Goal: Task Accomplishment & Management: Complete application form

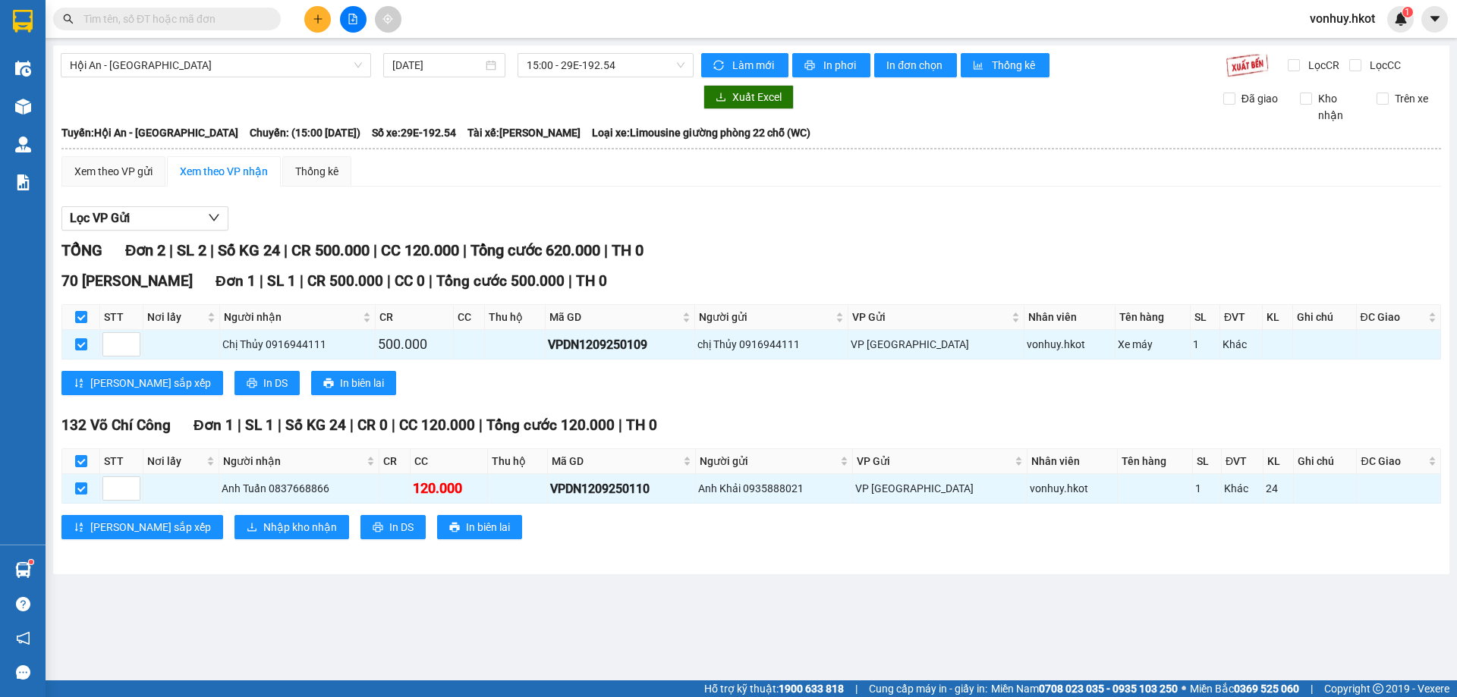
click at [314, 17] on icon "plus" at bounding box center [318, 19] width 11 height 11
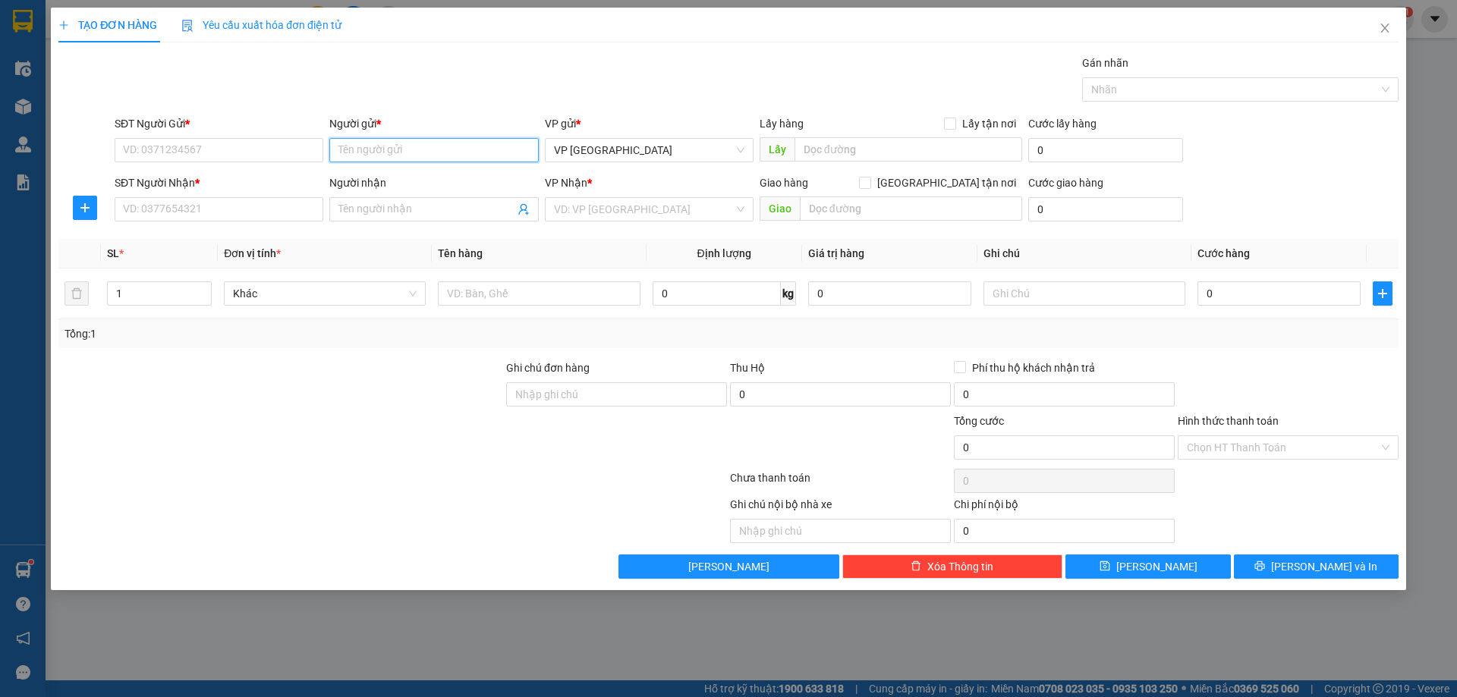
click at [361, 149] on input "Người gửi *" at bounding box center [433, 150] width 209 height 24
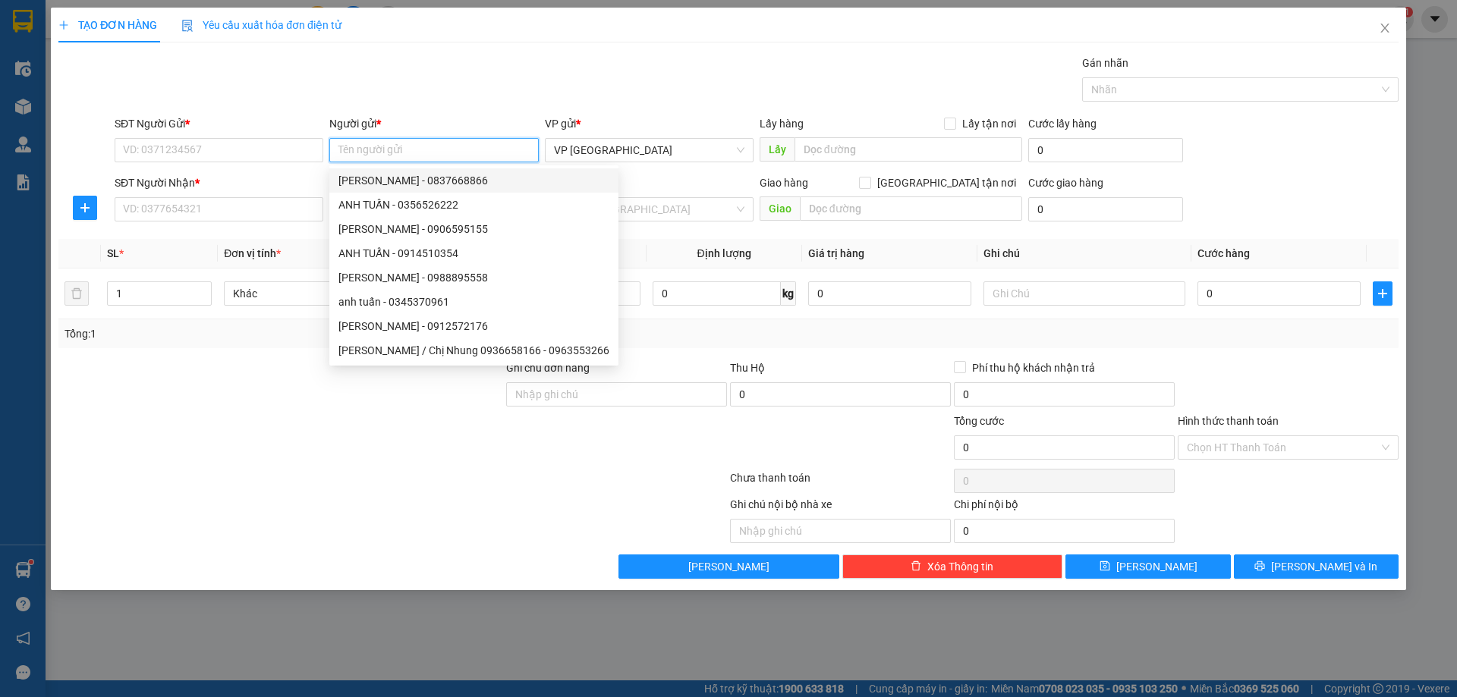
type input "d"
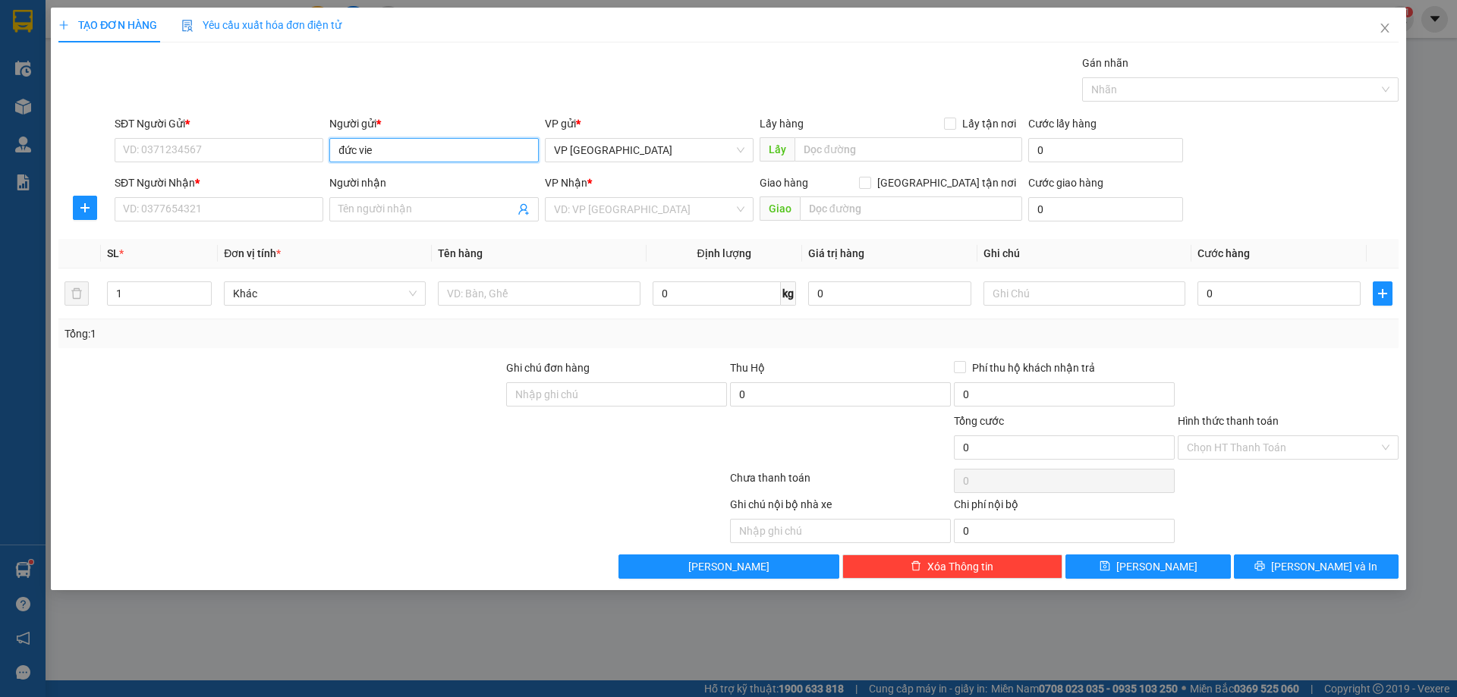
drag, startPoint x: 500, startPoint y: 148, endPoint x: 366, endPoint y: 164, distance: 134.5
click at [366, 164] on div "Người gửi * đức vie đức vie" at bounding box center [433, 141] width 209 height 53
type input "đức vi"
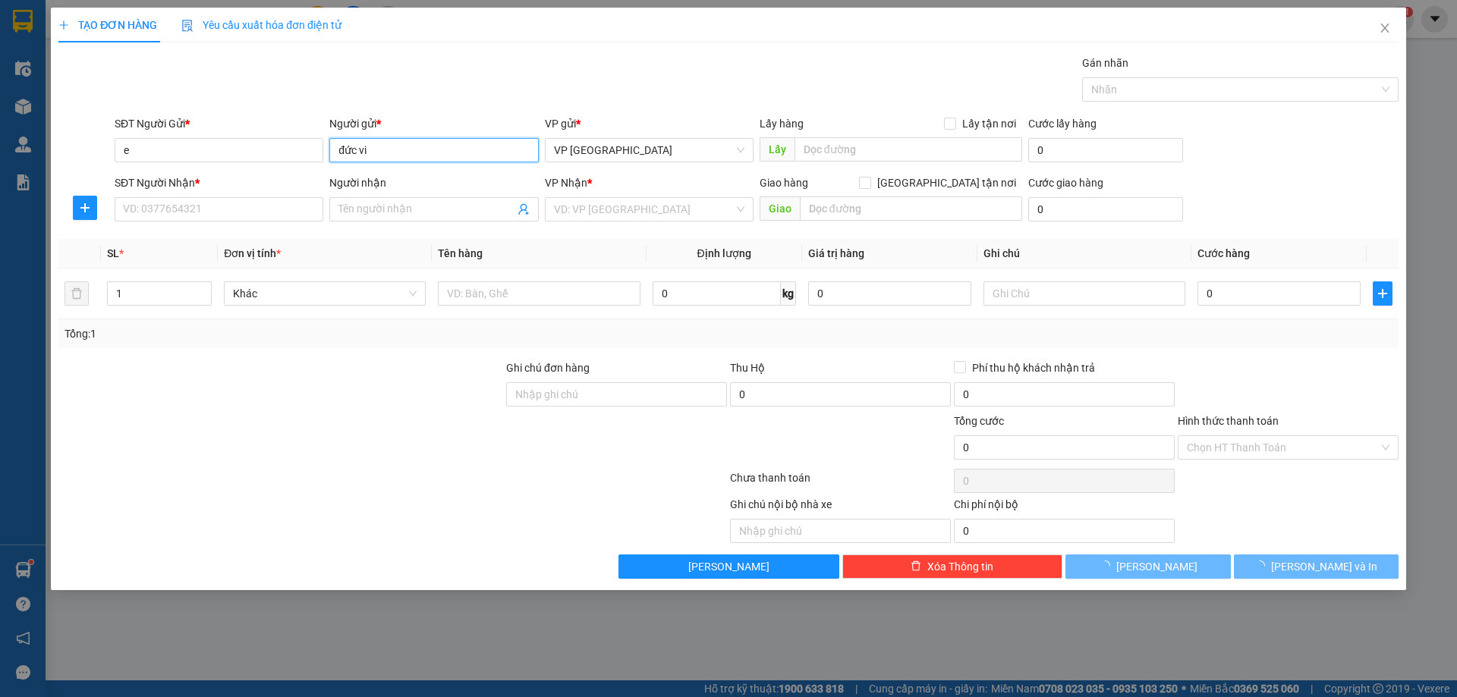
click at [420, 148] on input "đức vi" at bounding box center [433, 150] width 209 height 24
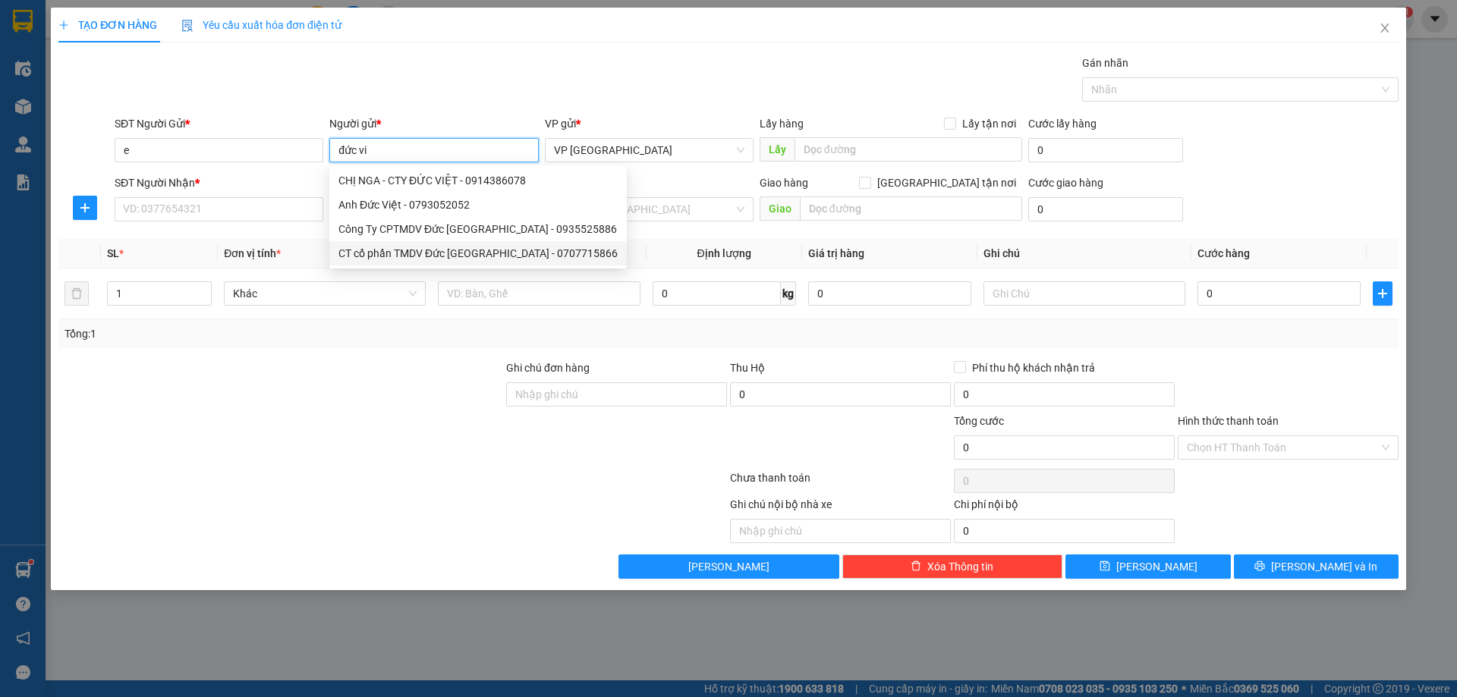
click at [422, 254] on div "CT cổ phần TMDV Đức [GEOGRAPHIC_DATA] - 0707715866" at bounding box center [477, 253] width 279 height 17
type input "0707715866"
type input "CT cổ phần TMDV Đức Việt [GEOGRAPHIC_DATA]"
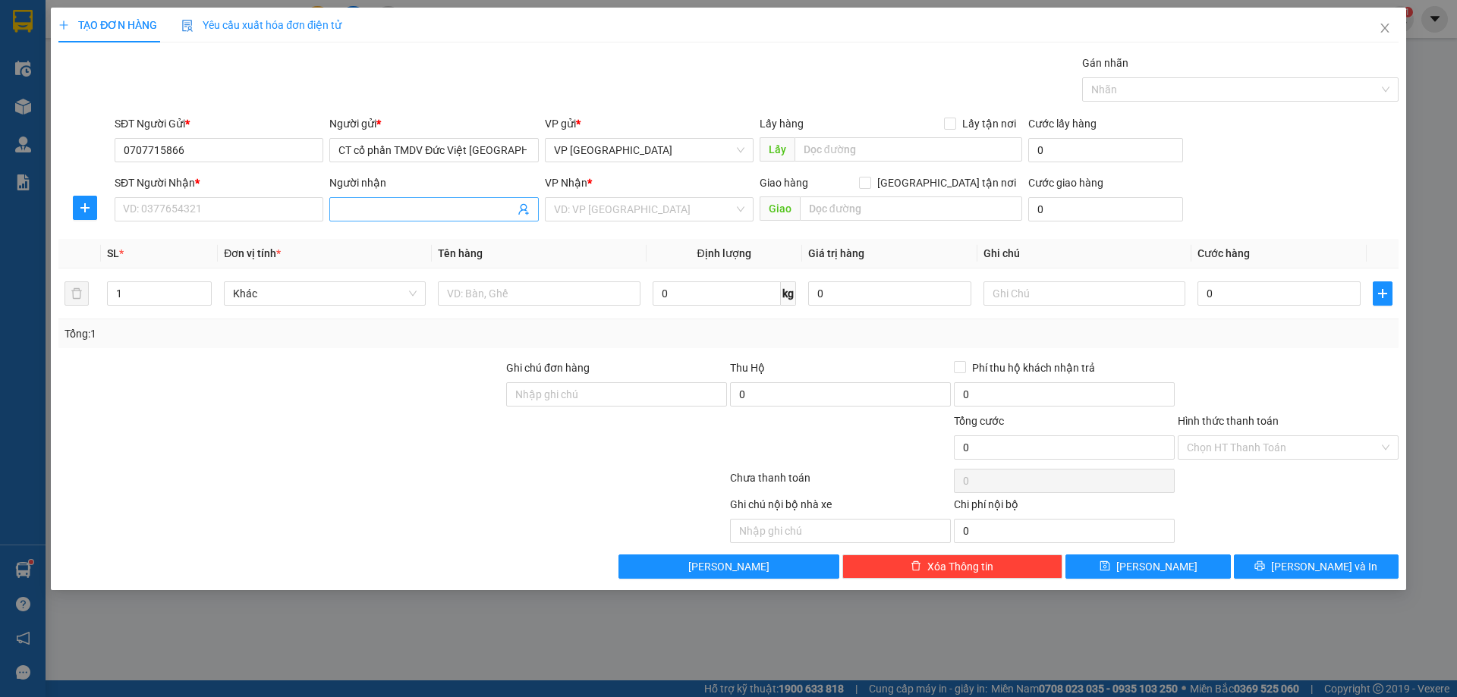
click at [438, 212] on input "Người nhận" at bounding box center [425, 209] width 175 height 17
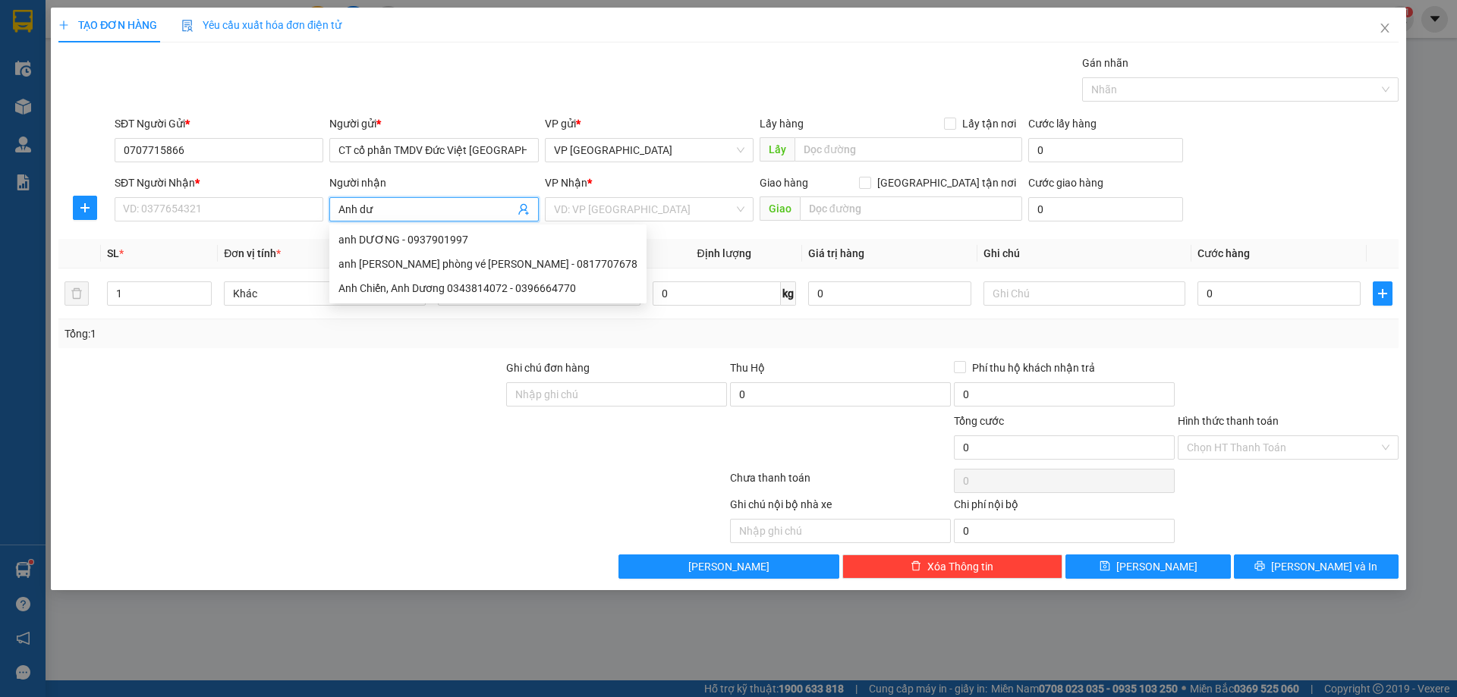
type input "Anh dươ"
click at [467, 287] on div "Anh Chiến, Anh Dương 0343814072 - 0396664770" at bounding box center [487, 288] width 299 height 17
type input "0396664770"
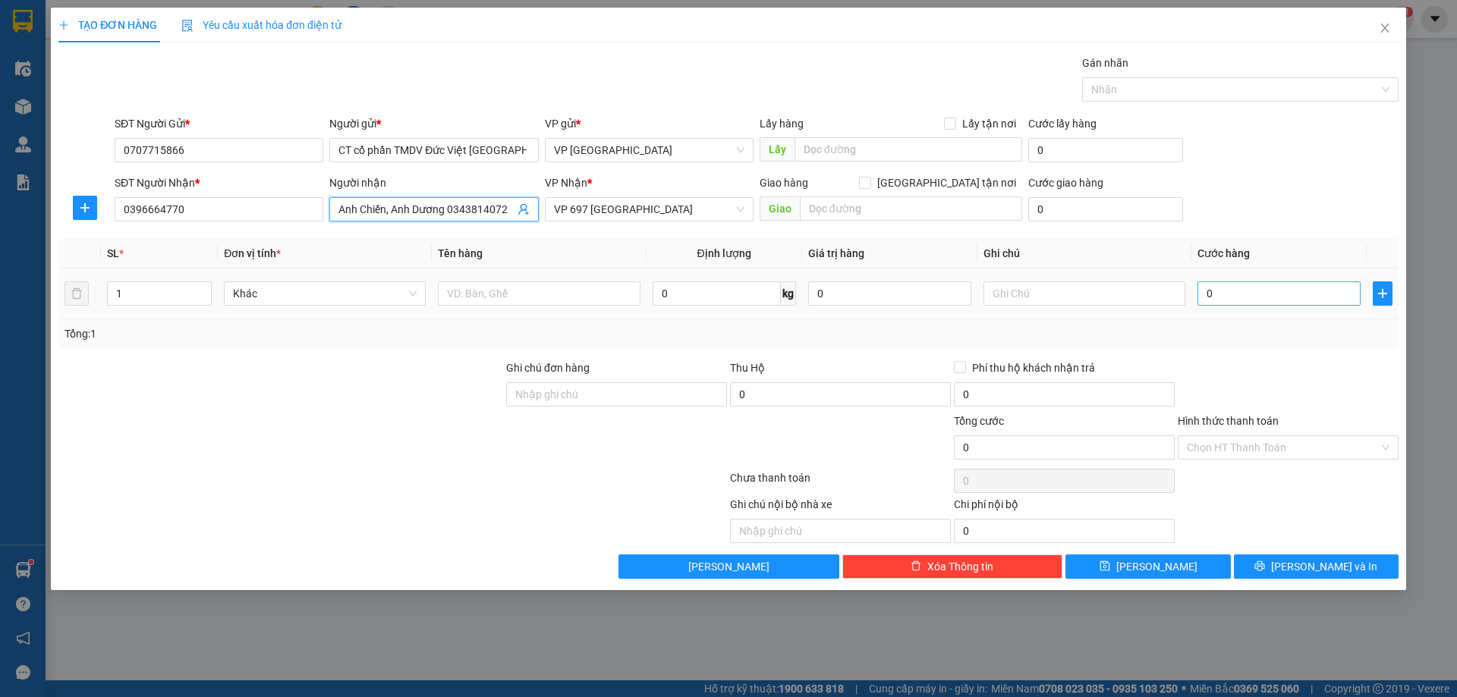
type input "Anh Chiến, Anh Dương 0343814072"
click at [1230, 295] on input "0" at bounding box center [1278, 293] width 163 height 24
click at [743, 295] on input "0" at bounding box center [716, 293] width 128 height 24
type input "60"
click at [835, 341] on div "Tổng: 1" at bounding box center [728, 333] width 1328 height 17
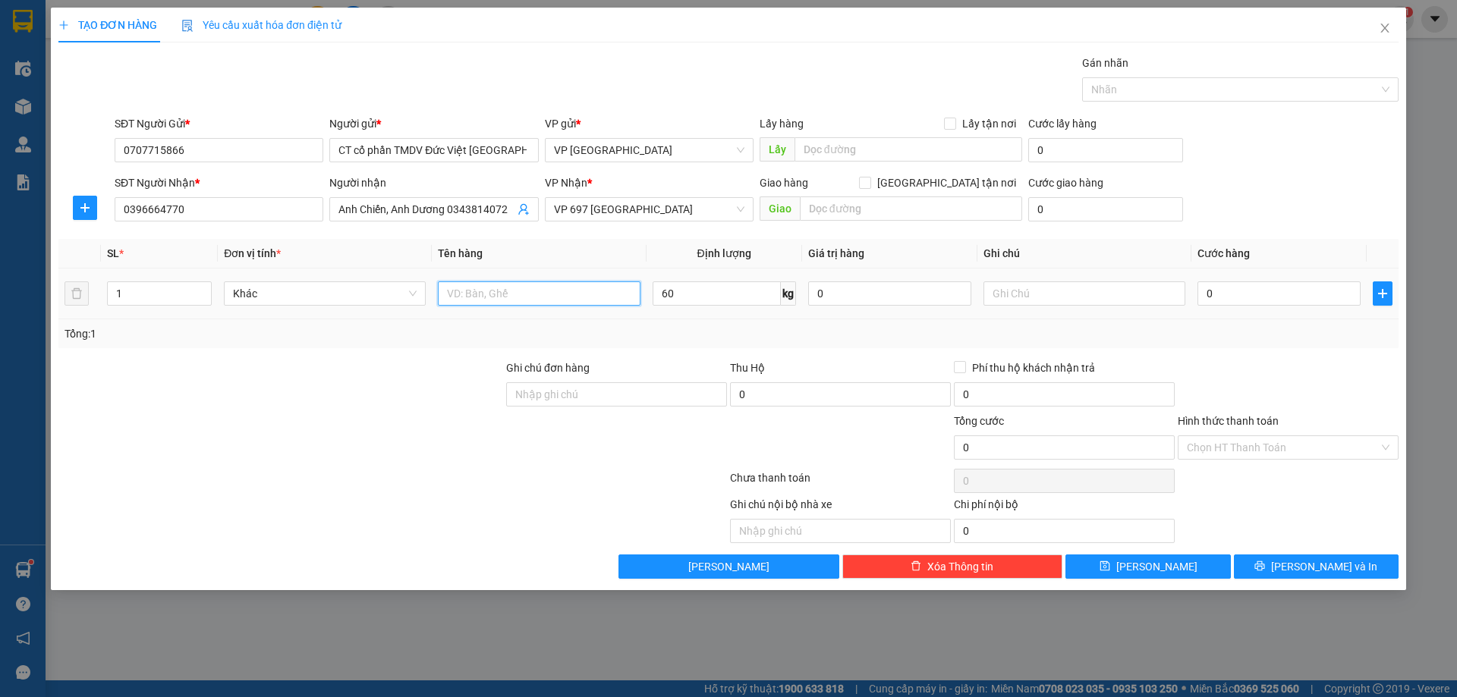
click at [543, 300] on input "text" at bounding box center [539, 293] width 202 height 24
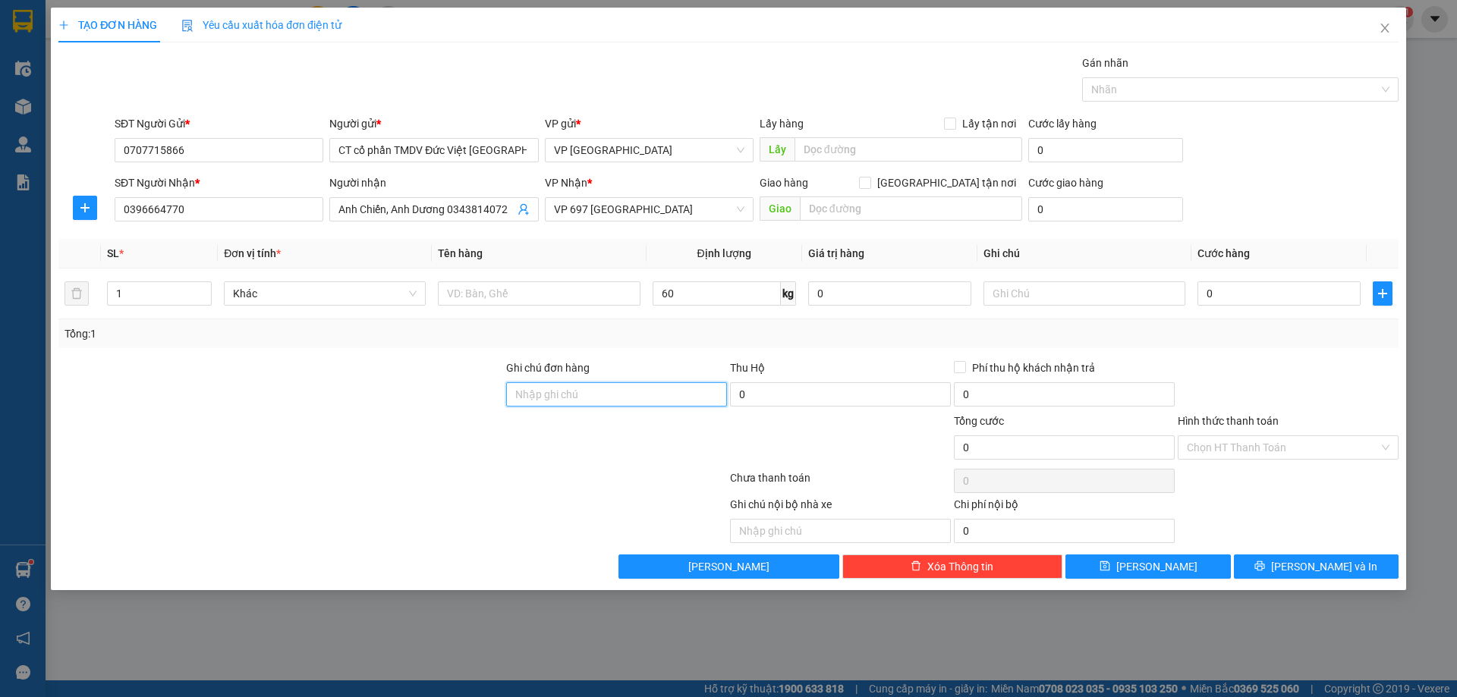
click at [567, 399] on input "Ghi chú đơn hàng" at bounding box center [616, 394] width 221 height 24
type input "D"
type input "Đ"
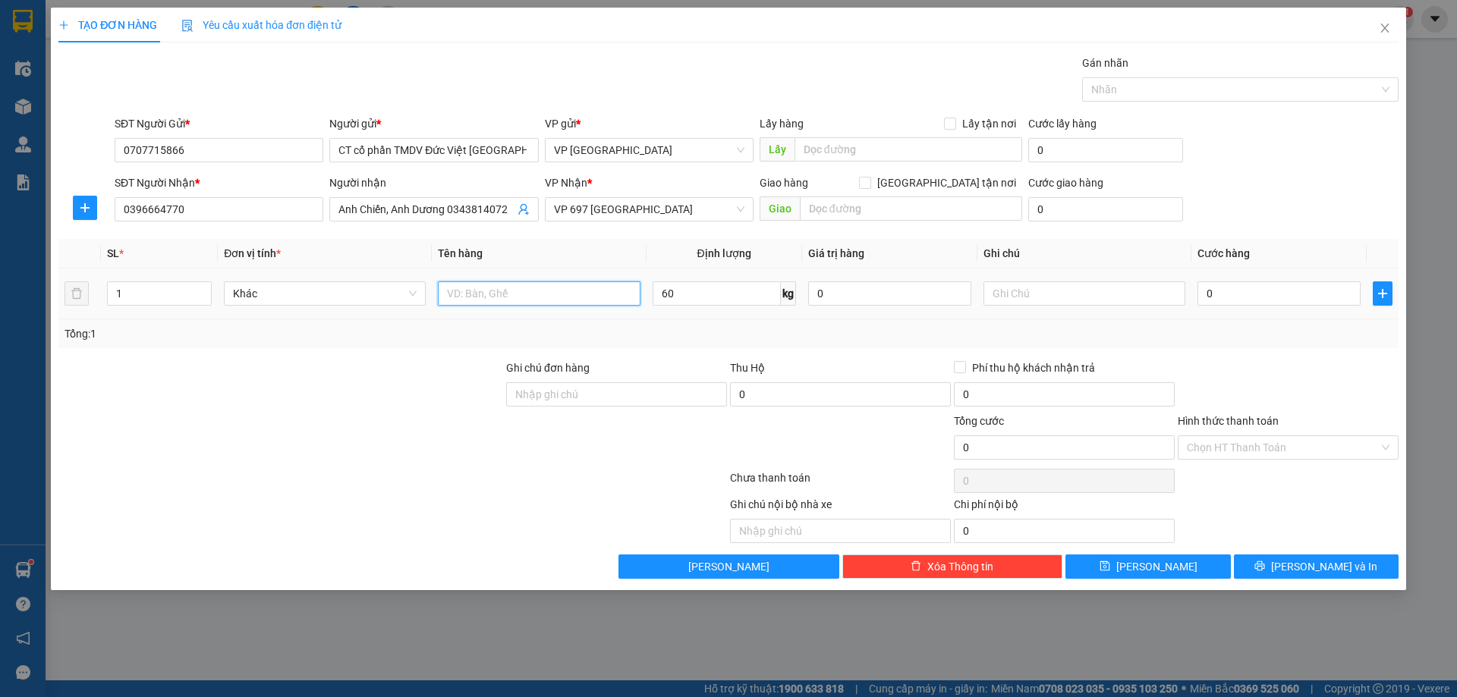
click at [504, 292] on input "text" at bounding box center [539, 293] width 202 height 24
type input "D"
type input "Đ"
type input "[GEOGRAPHIC_DATA]"
type input "0"
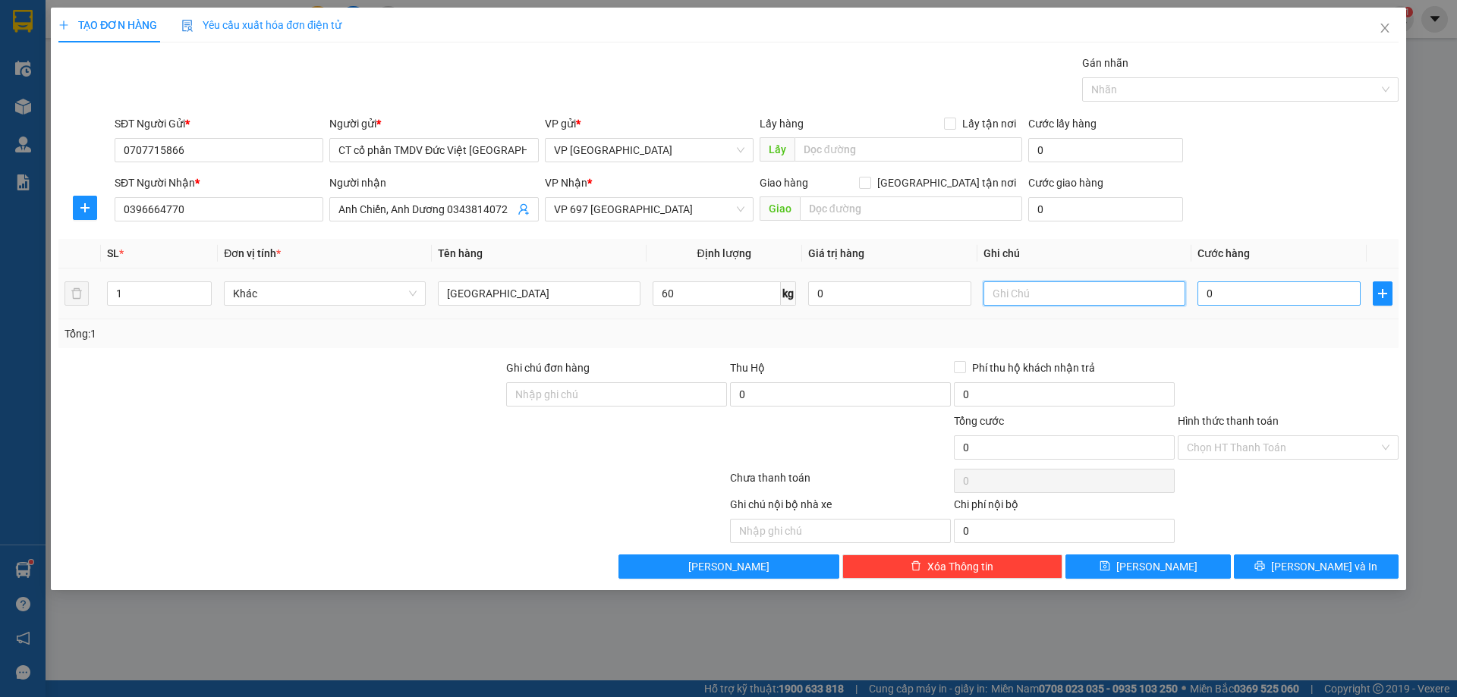
type input "0"
click at [1265, 296] on input "0" at bounding box center [1278, 293] width 163 height 24
type input "2"
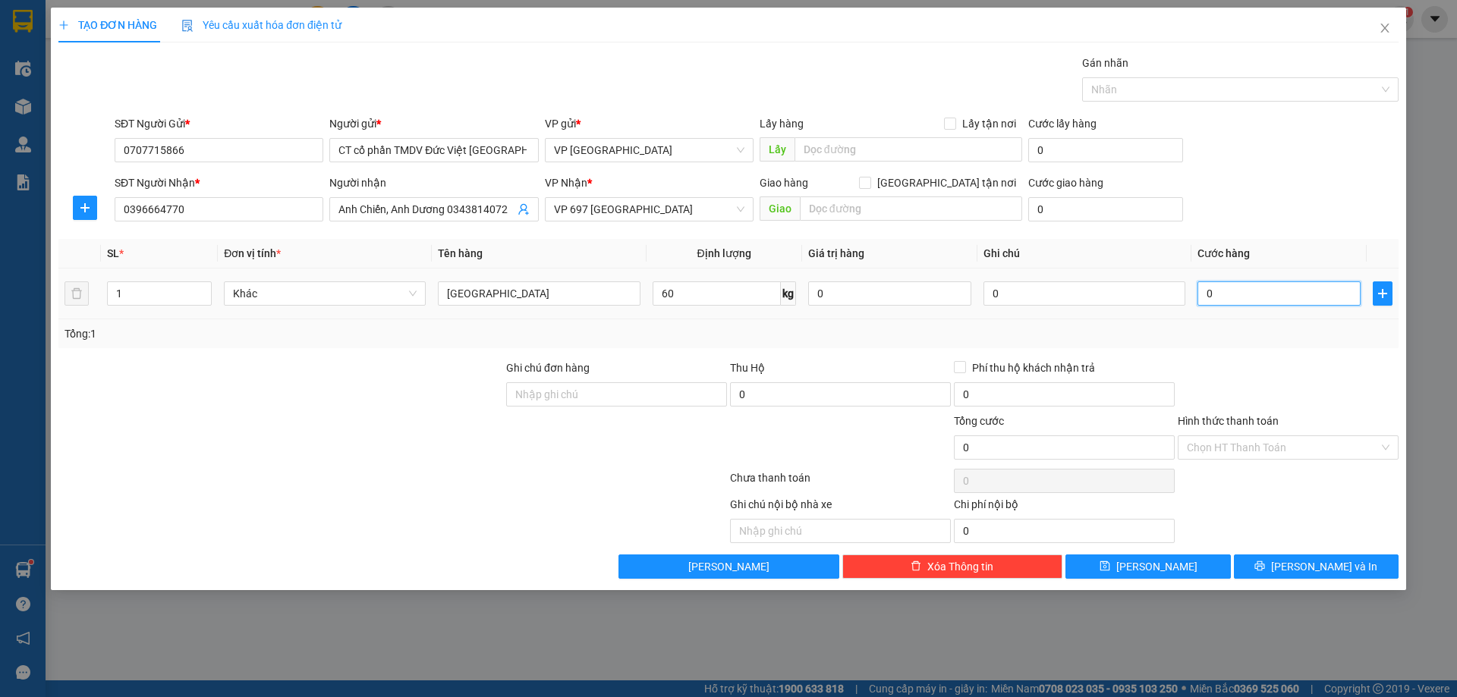
type input "2"
type input "26"
type input "260"
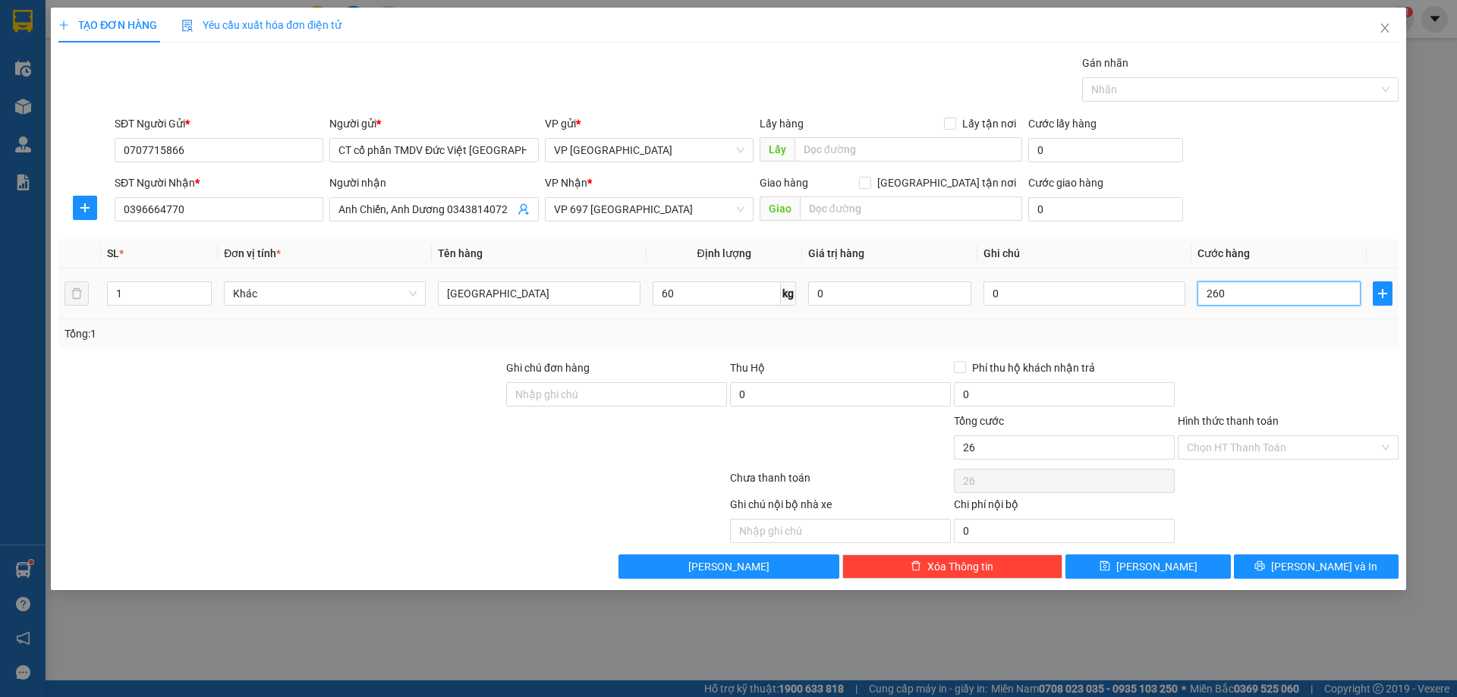
type input "260"
type input "2.600"
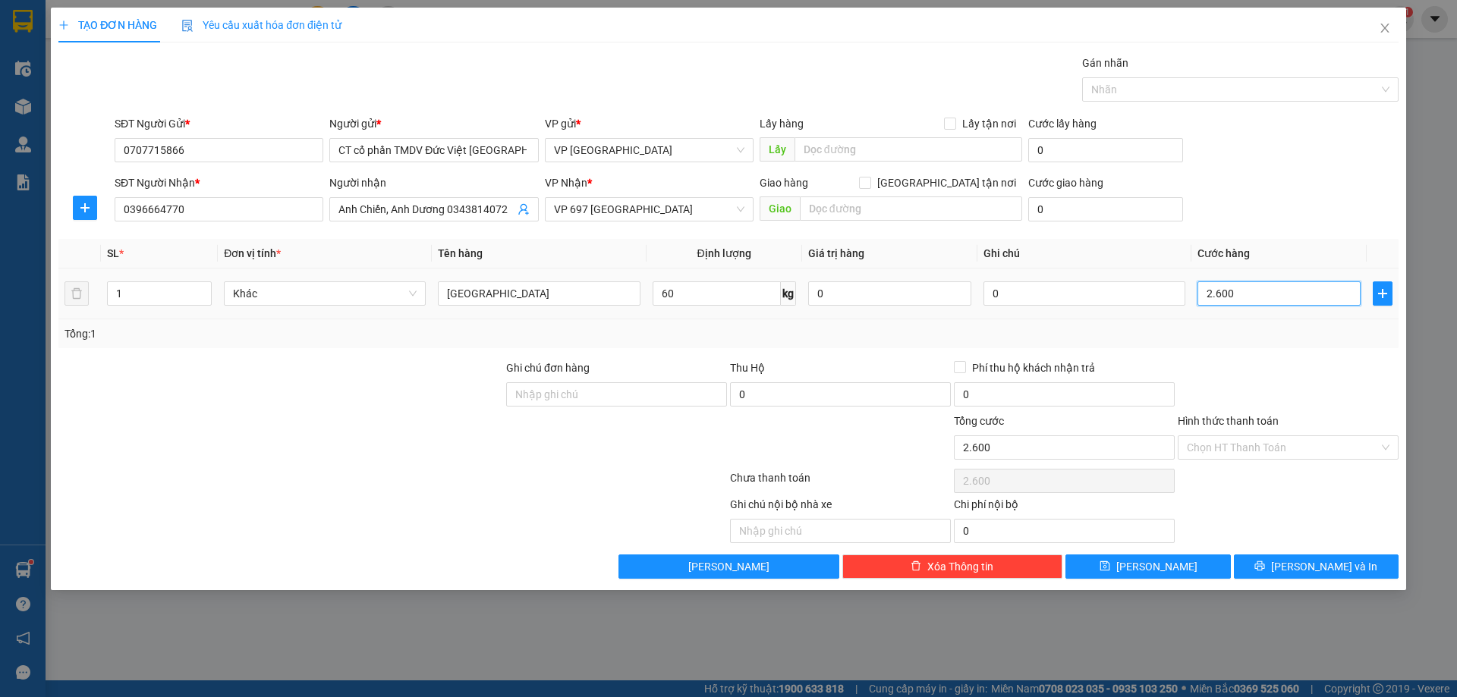
type input "26.000"
type input "260.000"
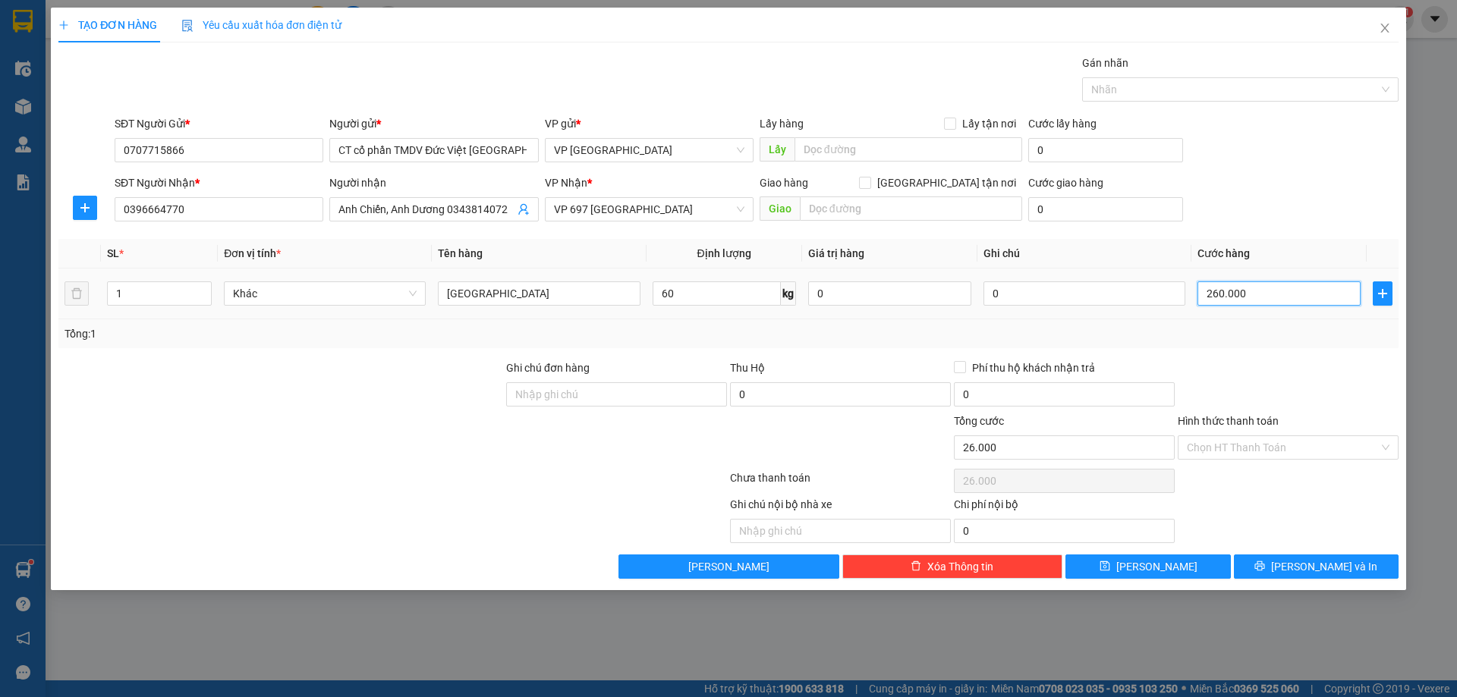
type input "260.000"
click at [1340, 564] on span "[PERSON_NAME] và In" at bounding box center [1324, 566] width 106 height 17
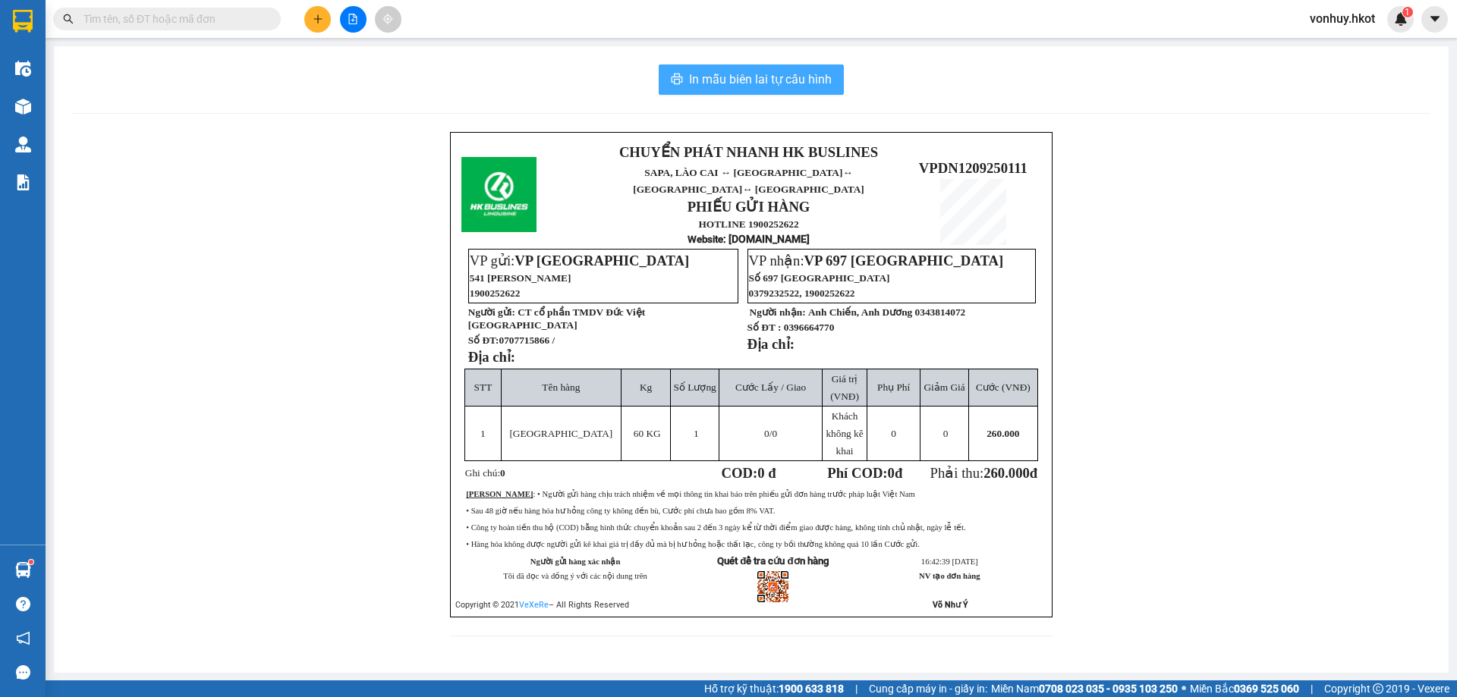
click at [735, 80] on span "In mẫu biên lai tự cấu hình" at bounding box center [760, 79] width 143 height 19
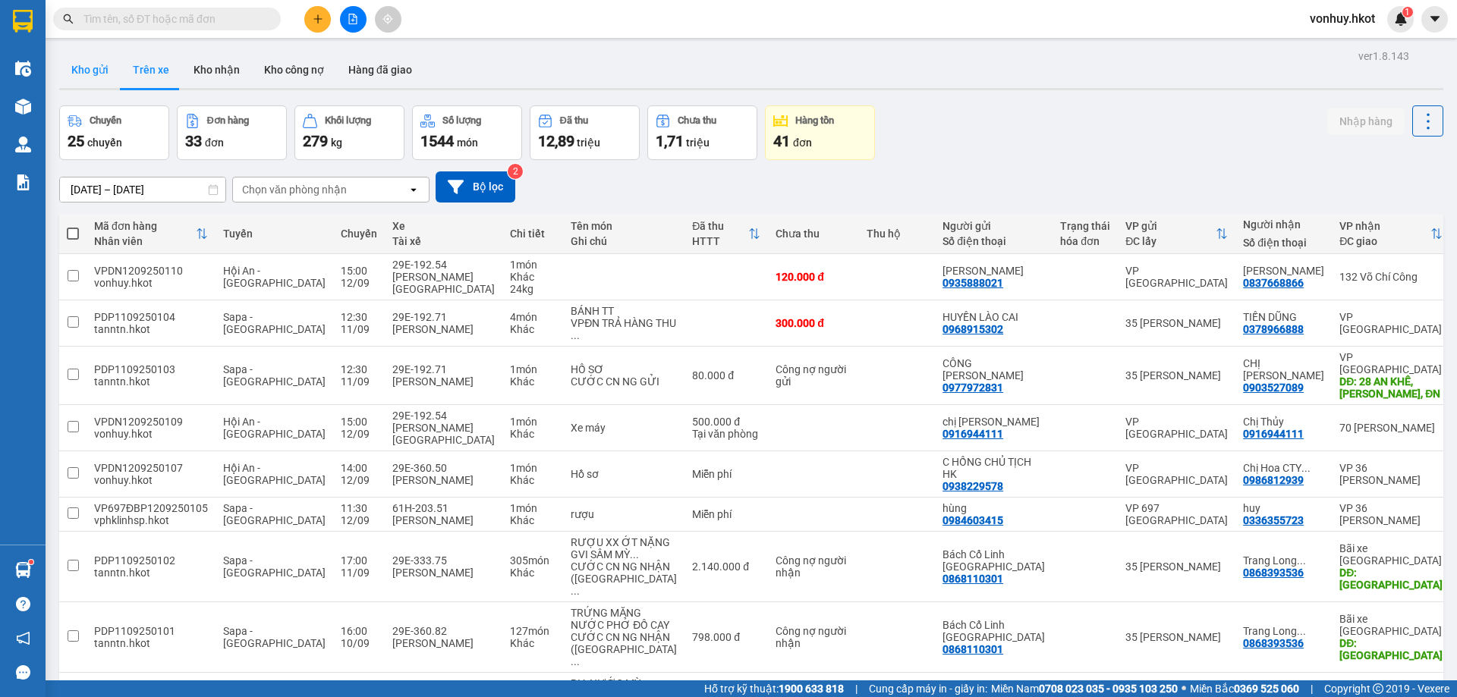
click at [87, 56] on button "Kho gửi" at bounding box center [89, 70] width 61 height 36
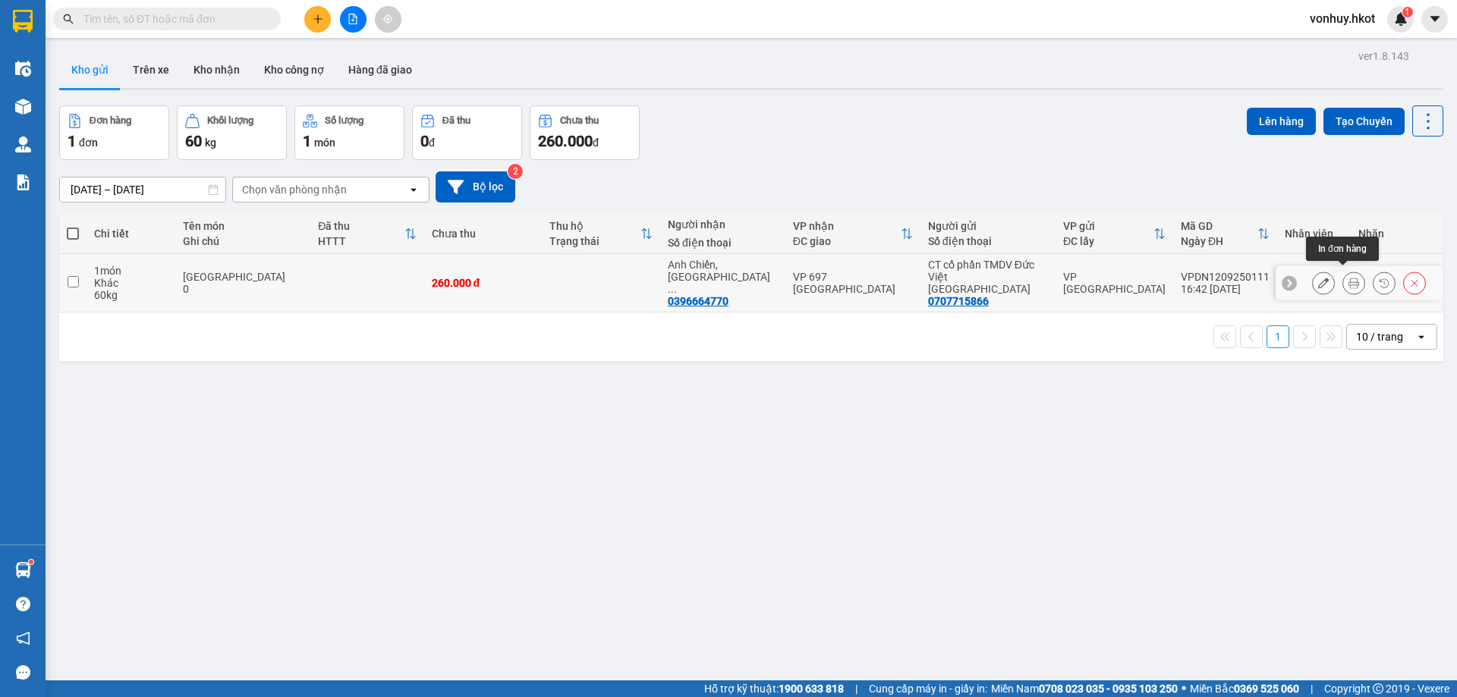
click at [1348, 278] on icon at bounding box center [1353, 283] width 11 height 11
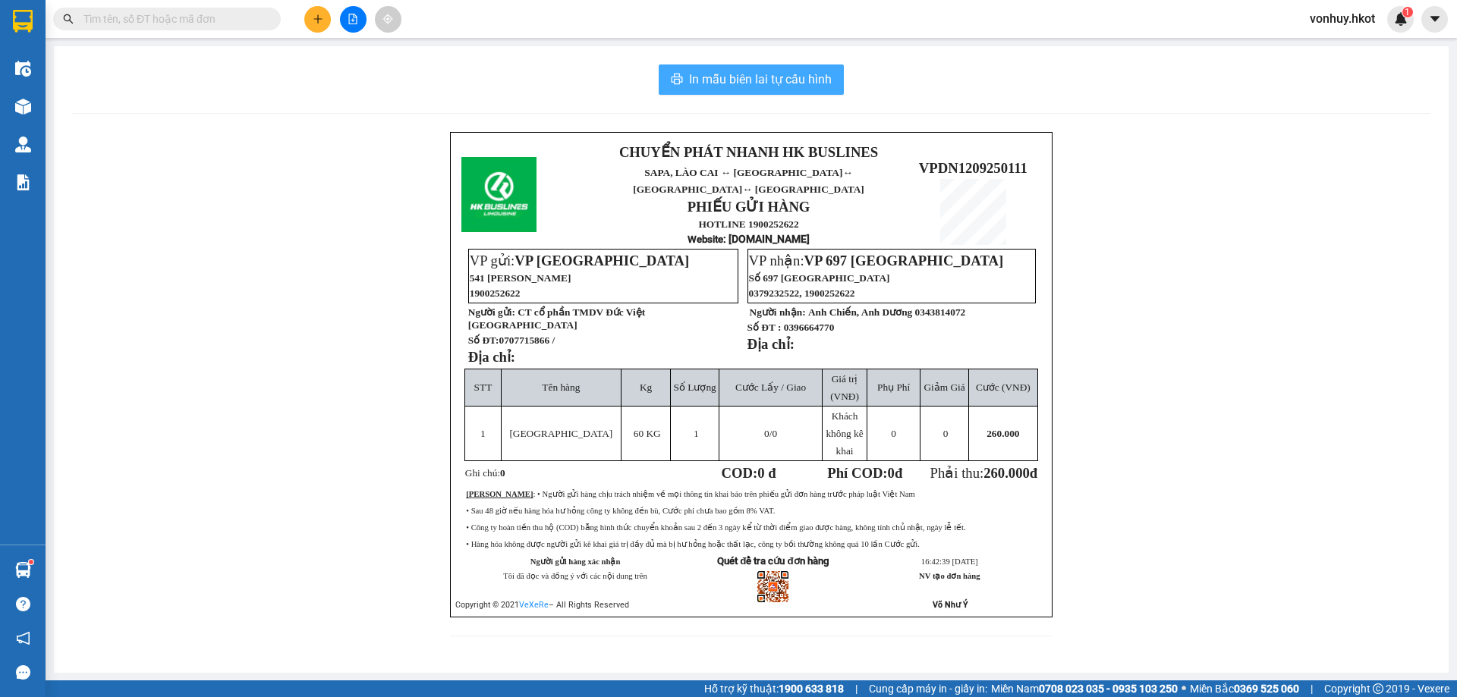
click at [748, 75] on span "In mẫu biên lai tự cấu hình" at bounding box center [760, 79] width 143 height 19
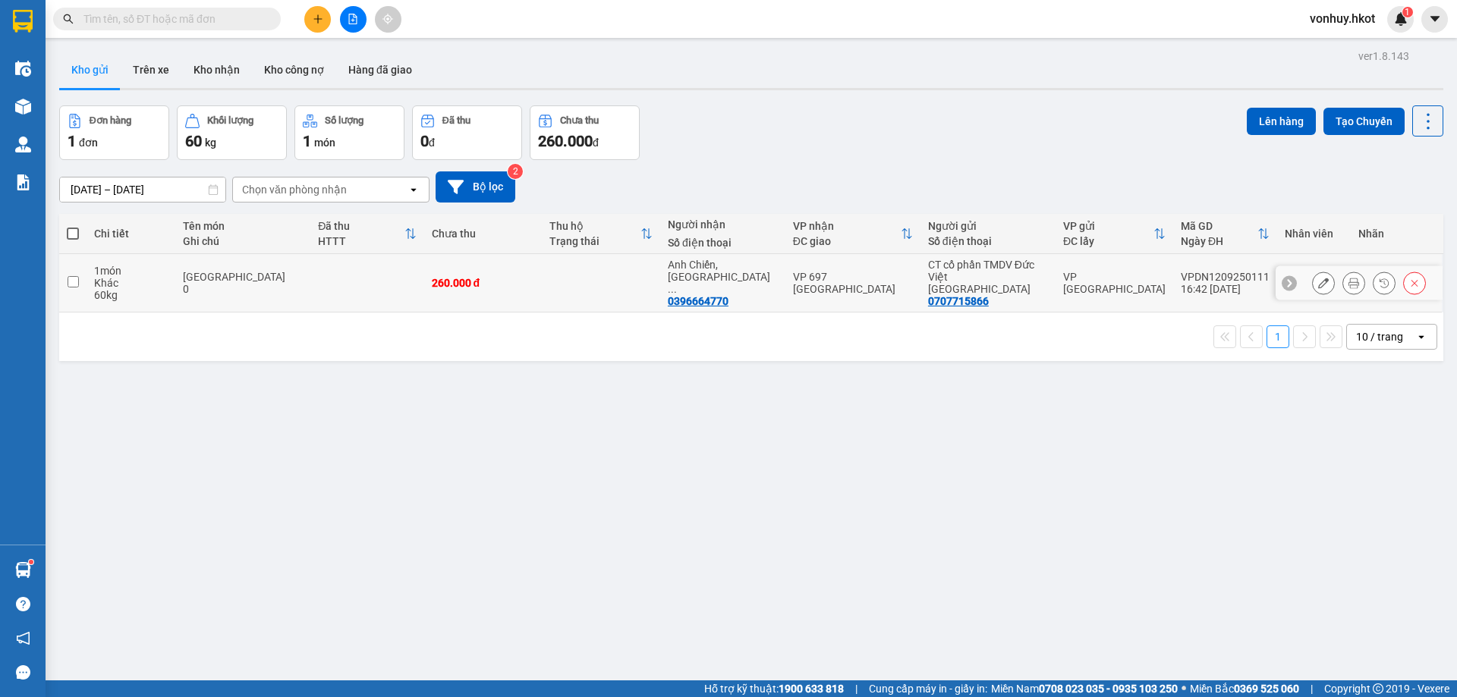
click at [82, 273] on td at bounding box center [72, 283] width 27 height 58
checkbox input "true"
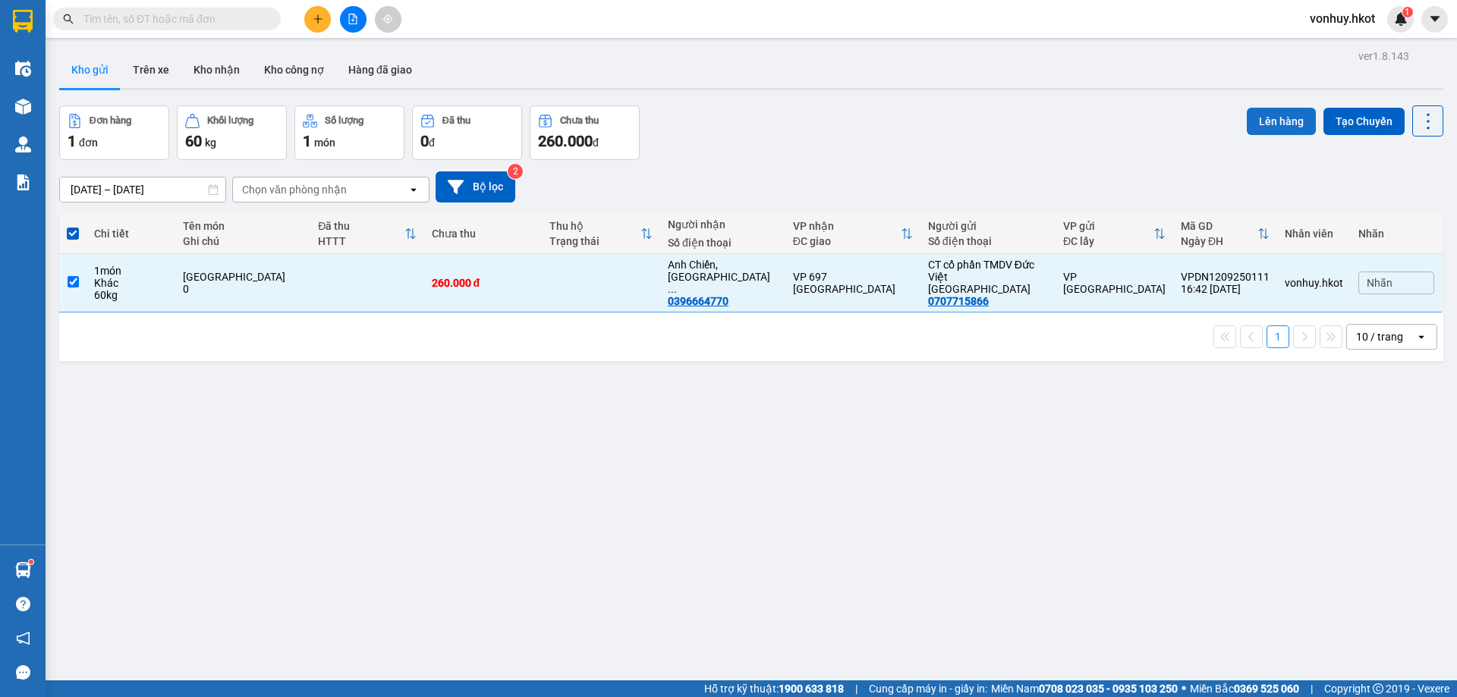
click at [1259, 116] on button "Lên hàng" at bounding box center [1280, 121] width 69 height 27
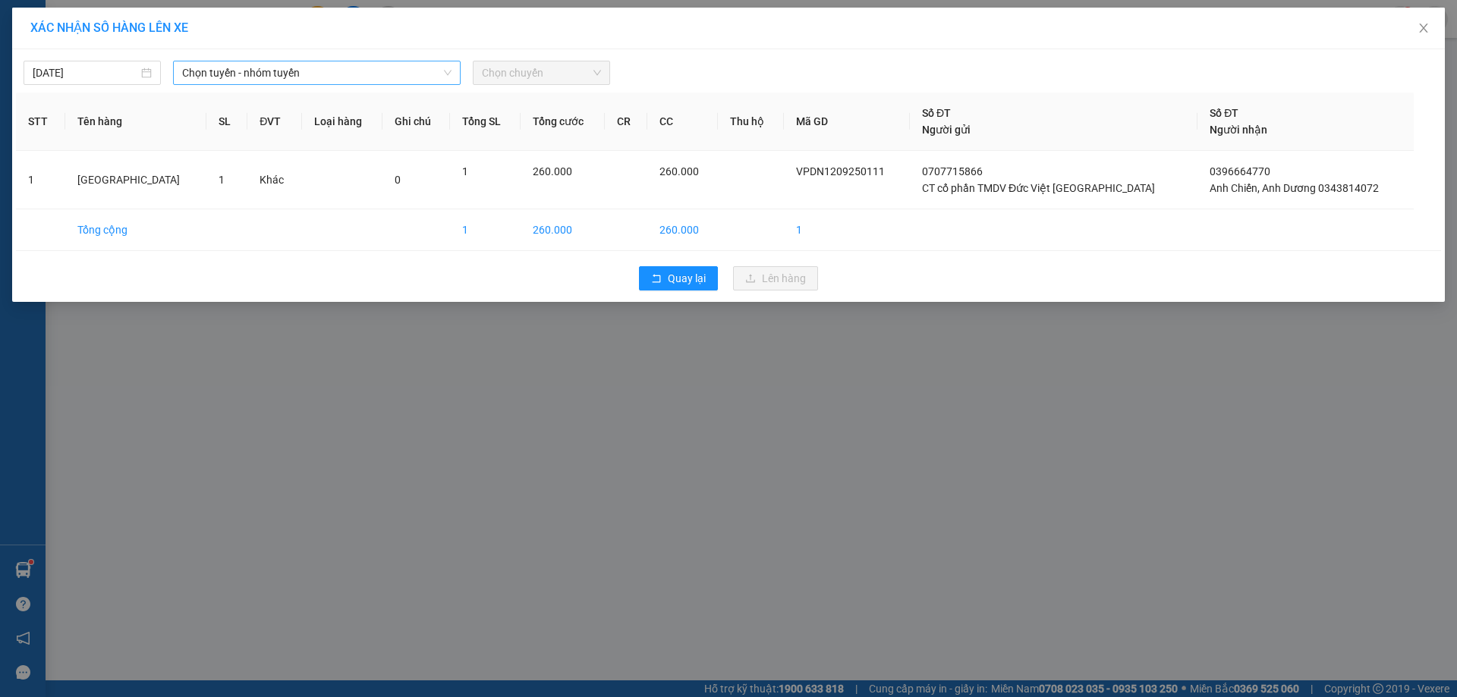
click at [449, 75] on icon "down" at bounding box center [447, 72] width 9 height 9
click at [443, 71] on icon "down" at bounding box center [447, 72] width 9 height 9
click at [359, 68] on span "Chọn tuyến - nhóm tuyến" at bounding box center [316, 72] width 269 height 23
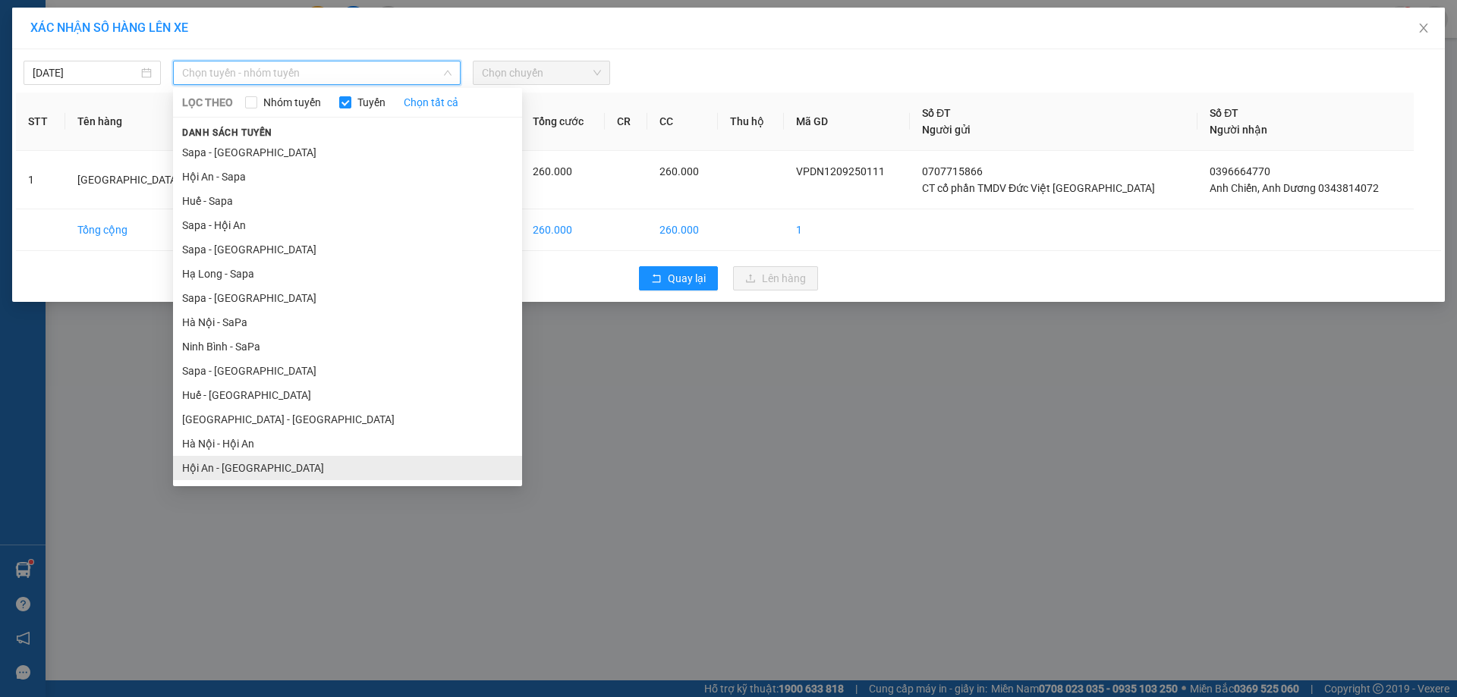
click at [234, 465] on li "Hội An - [GEOGRAPHIC_DATA]" at bounding box center [347, 468] width 349 height 24
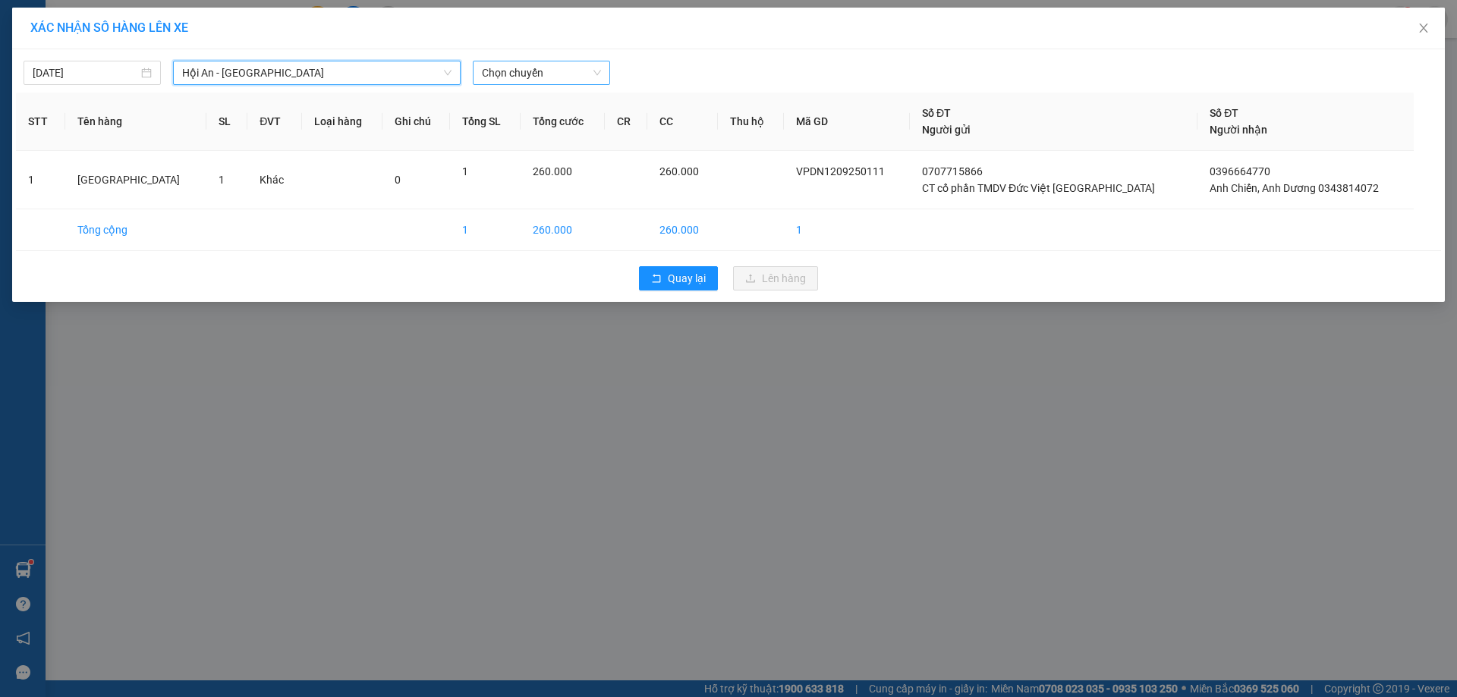
click at [523, 66] on span "Chọn chuyến" at bounding box center [541, 72] width 119 height 23
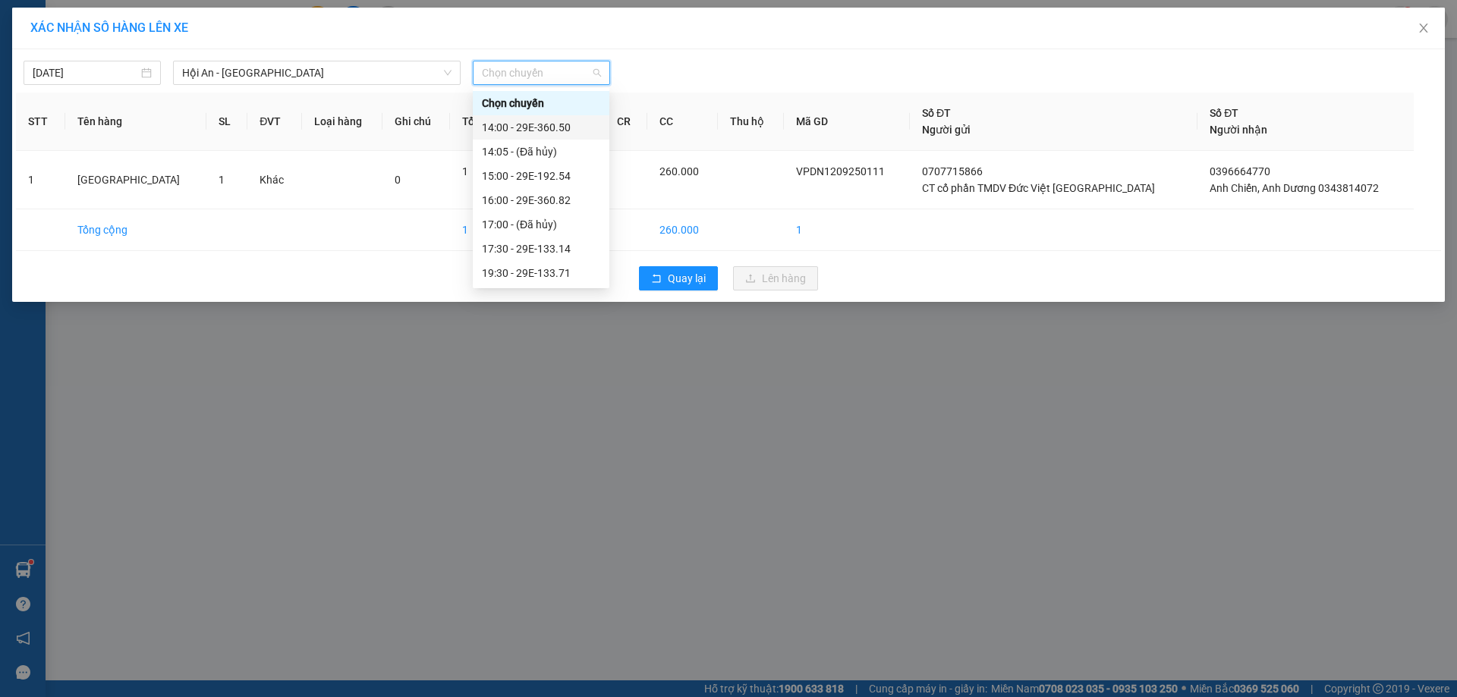
click at [533, 121] on div "14:00 - 29E-360.50" at bounding box center [541, 127] width 118 height 17
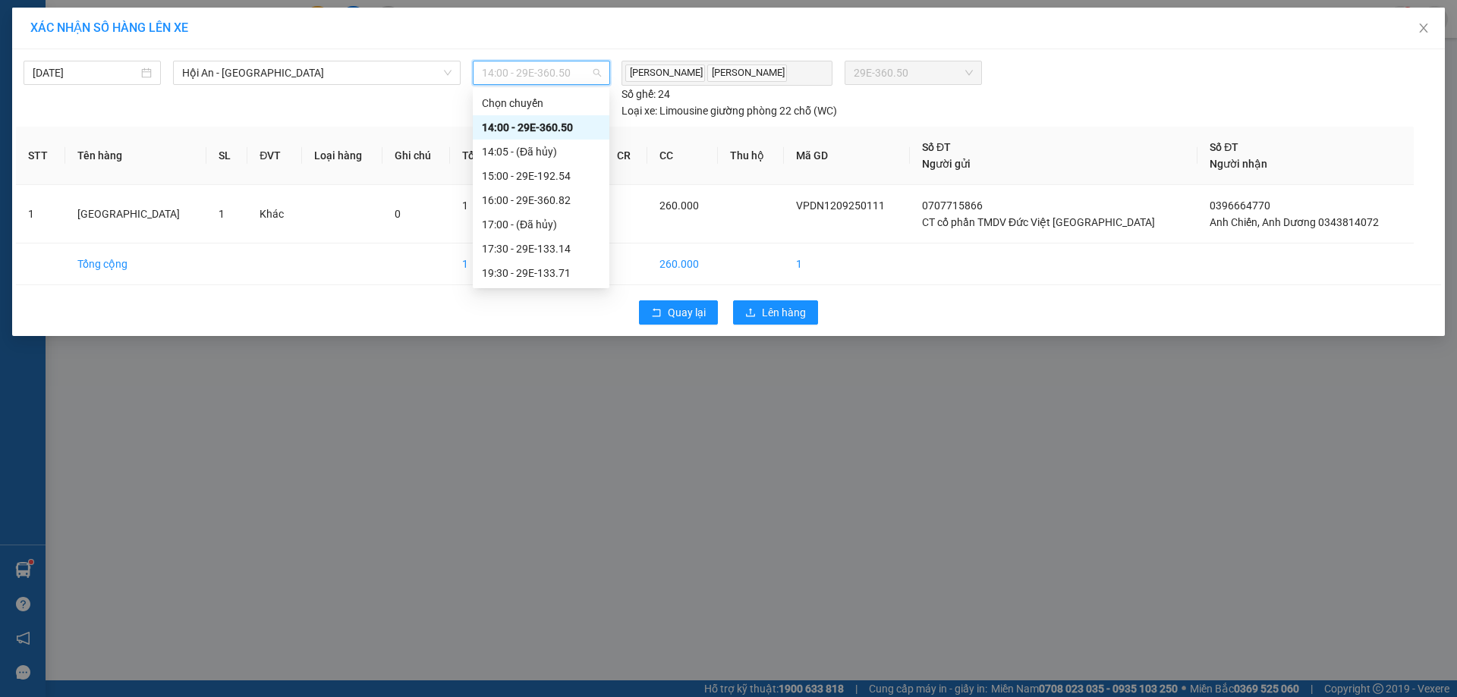
click at [595, 71] on span "14:00 - 29E-360.50" at bounding box center [541, 72] width 119 height 23
click at [549, 199] on div "16:00 - 29E-360.82" at bounding box center [541, 200] width 118 height 17
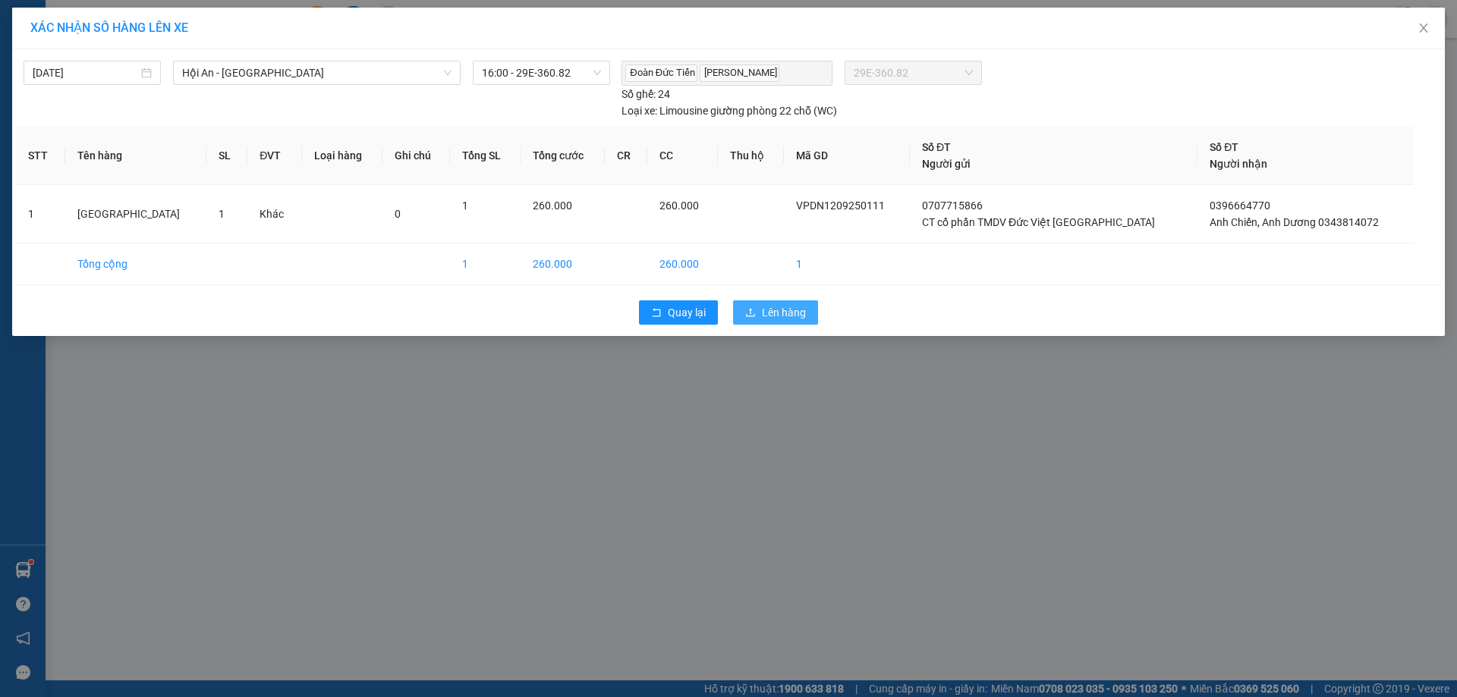
click at [769, 312] on span "Lên hàng" at bounding box center [784, 312] width 44 height 17
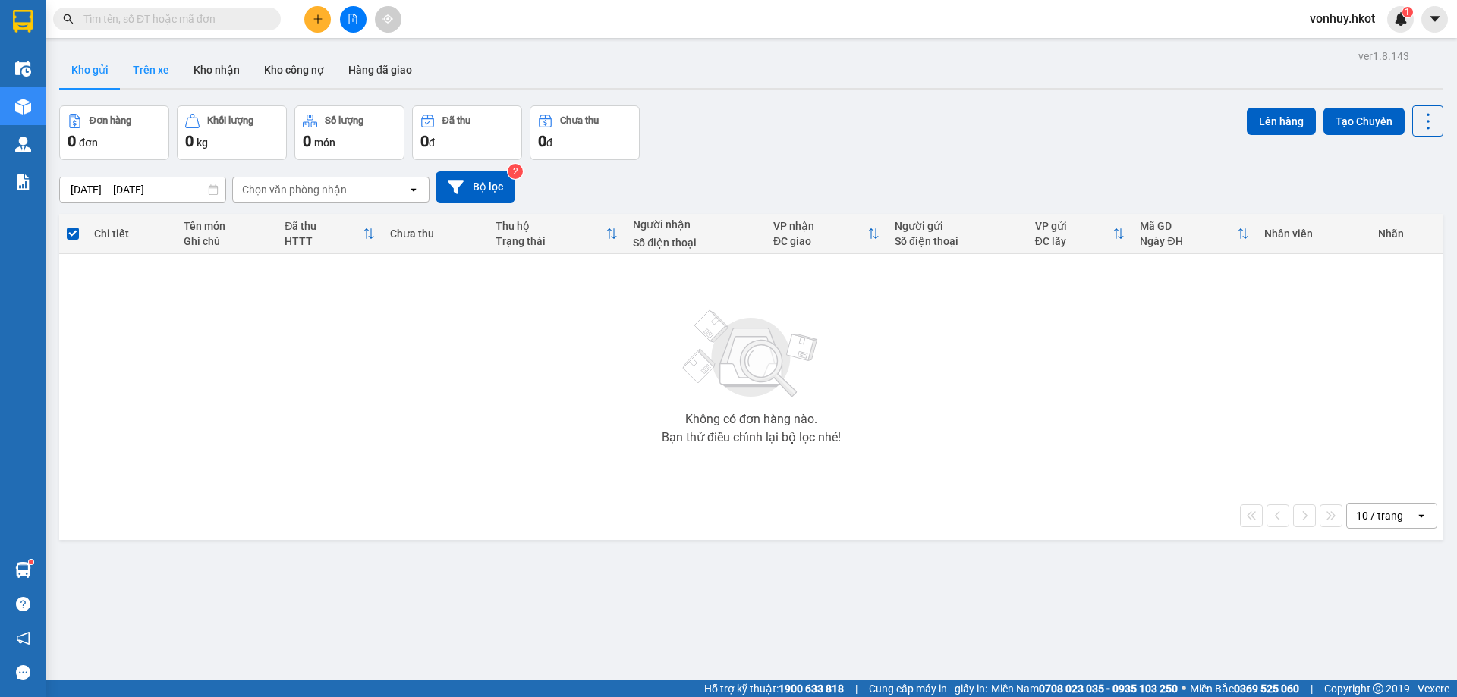
click at [161, 63] on button "Trên xe" at bounding box center [151, 70] width 61 height 36
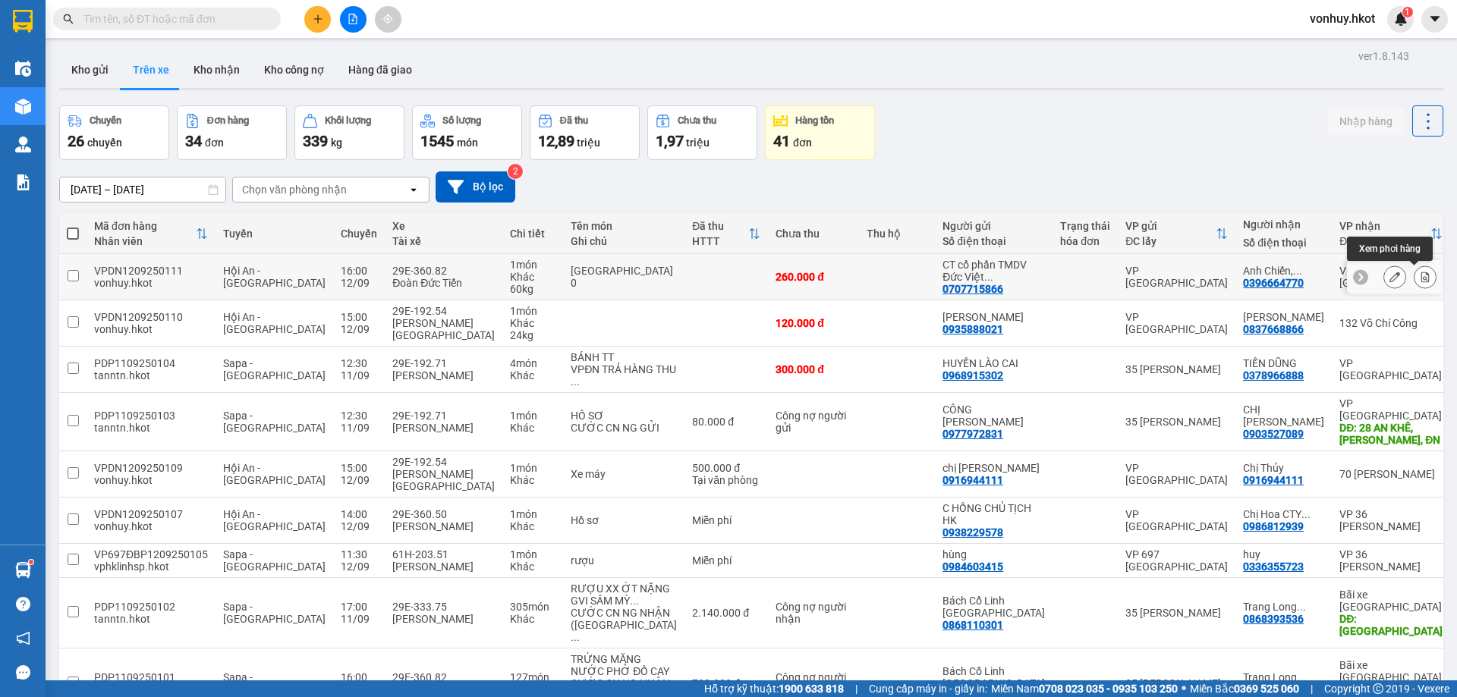
click at [1421, 279] on icon at bounding box center [1425, 277] width 8 height 11
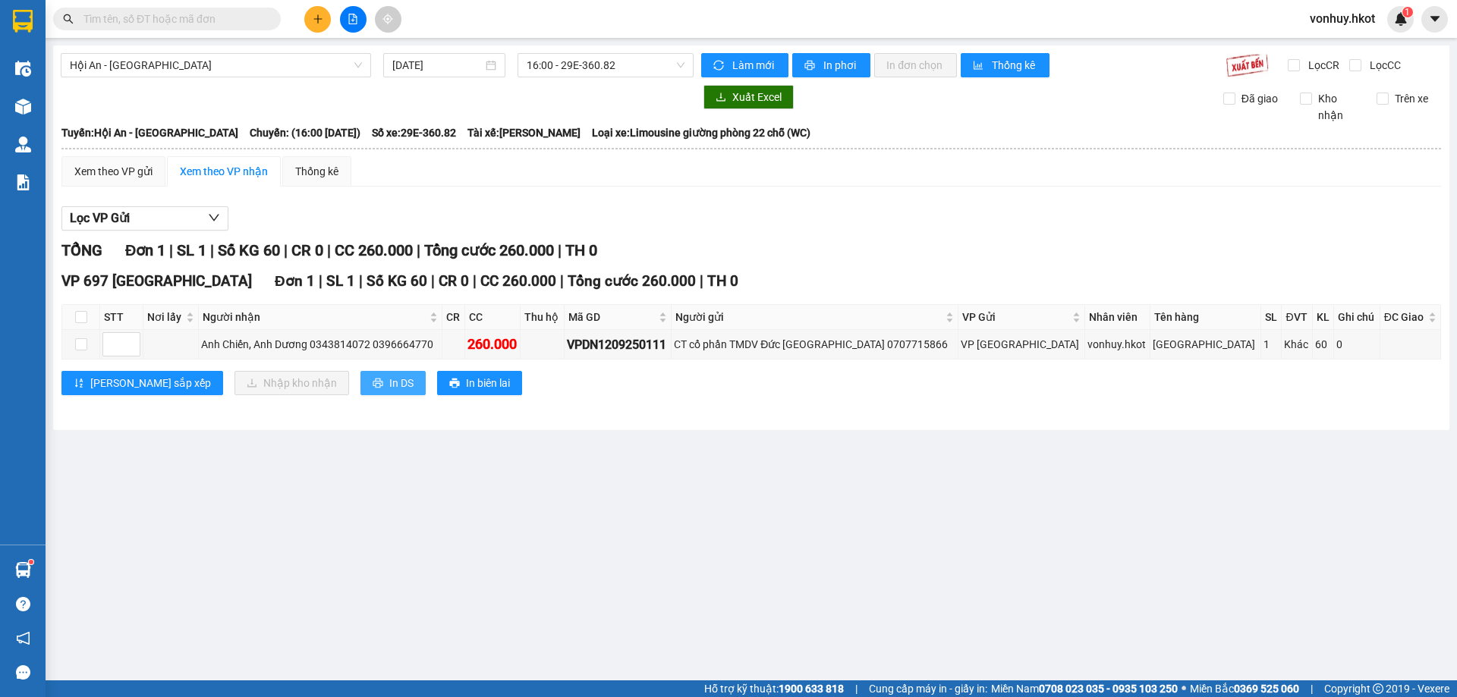
click at [389, 383] on span "In DS" at bounding box center [401, 383] width 24 height 17
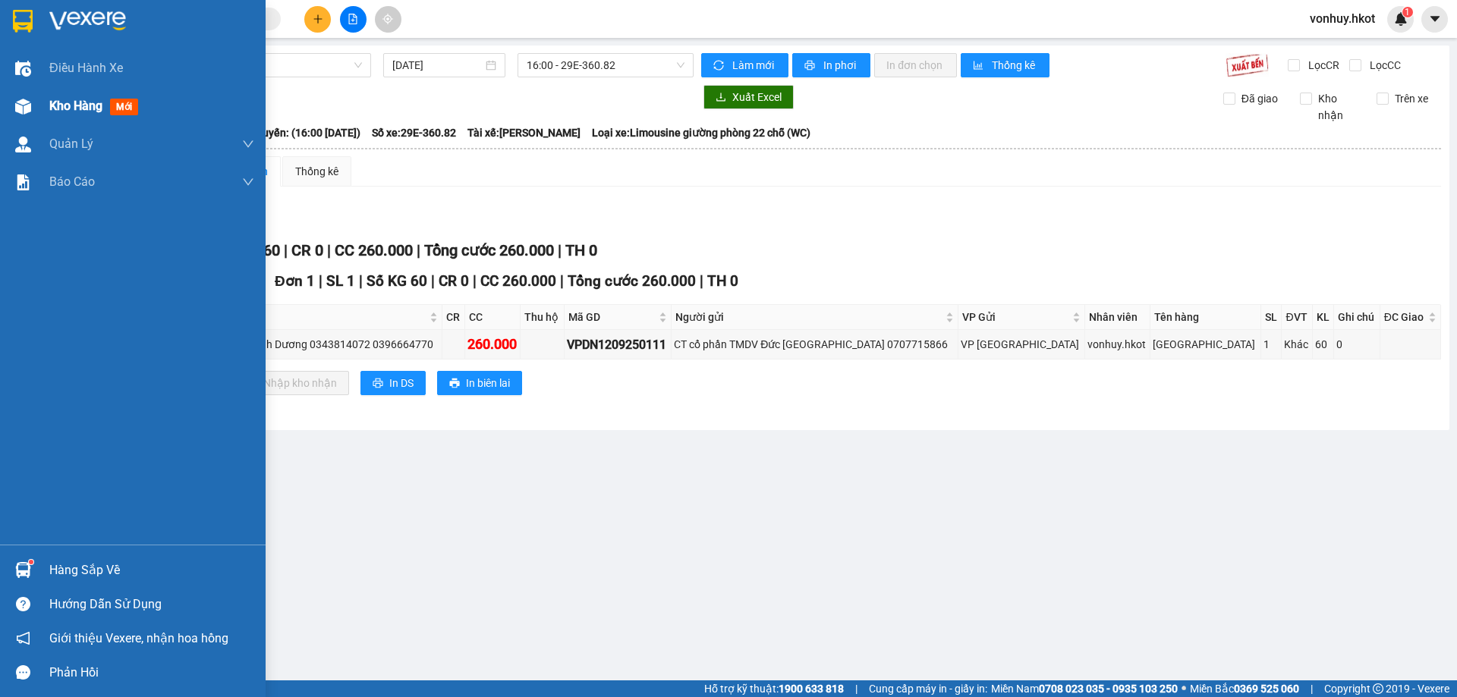
click at [25, 99] on img at bounding box center [23, 107] width 16 height 16
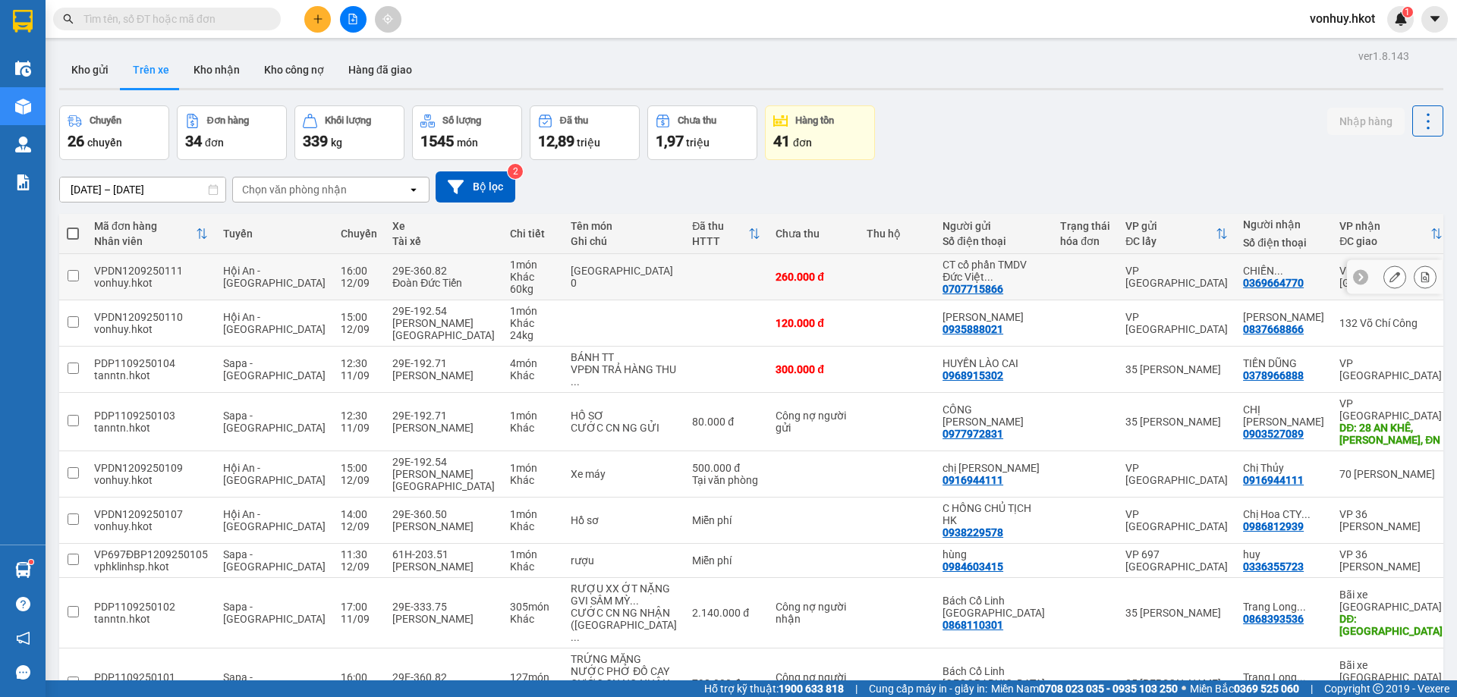
click at [775, 279] on div "260.000 đ" at bounding box center [813, 277] width 76 height 12
checkbox input "true"
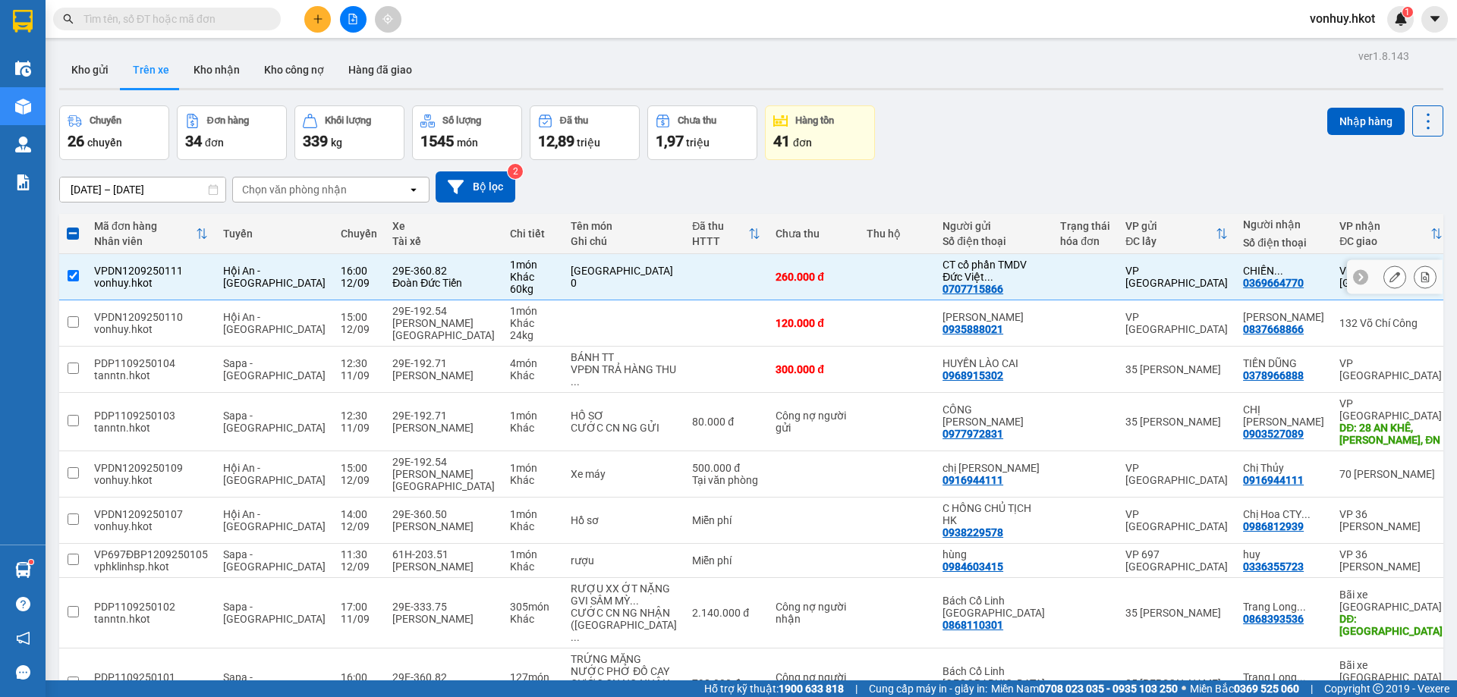
click at [1419, 278] on button at bounding box center [1424, 277] width 21 height 27
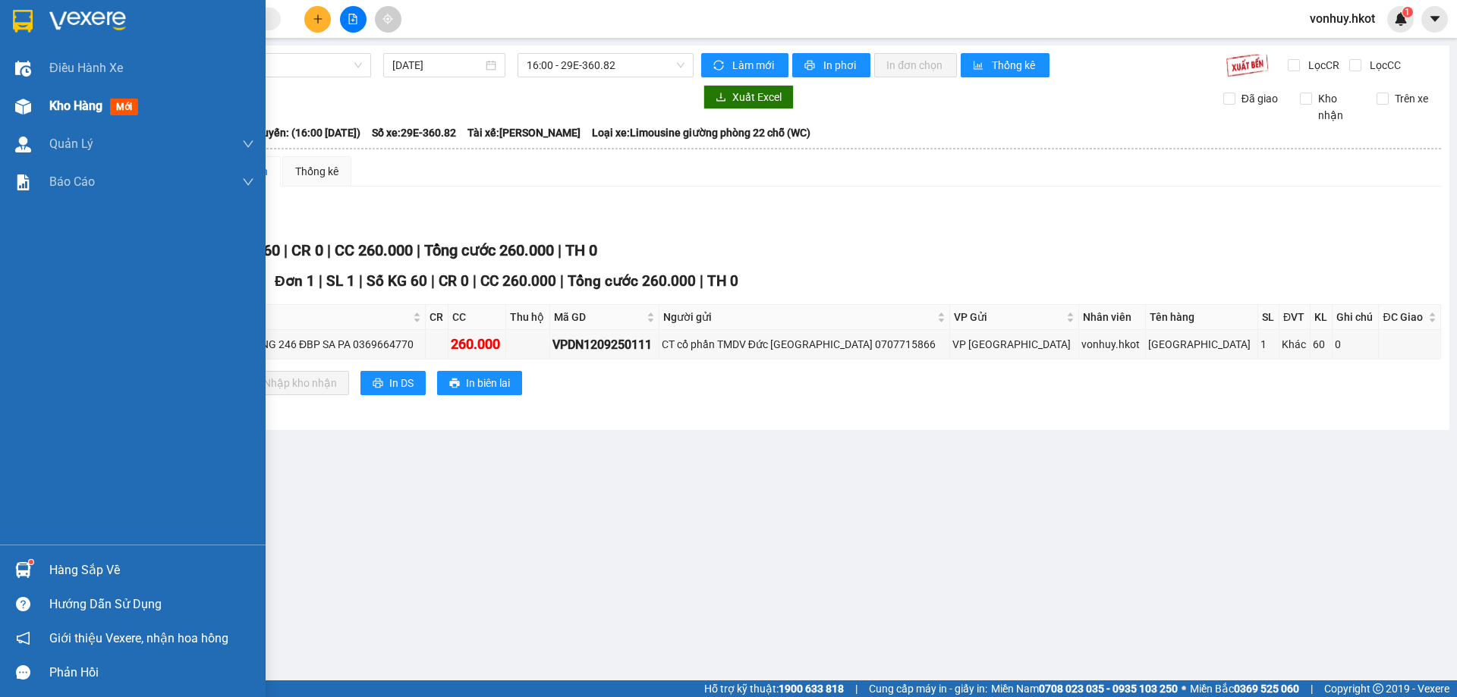
click at [43, 102] on div "Kho hàng mới" at bounding box center [133, 106] width 266 height 38
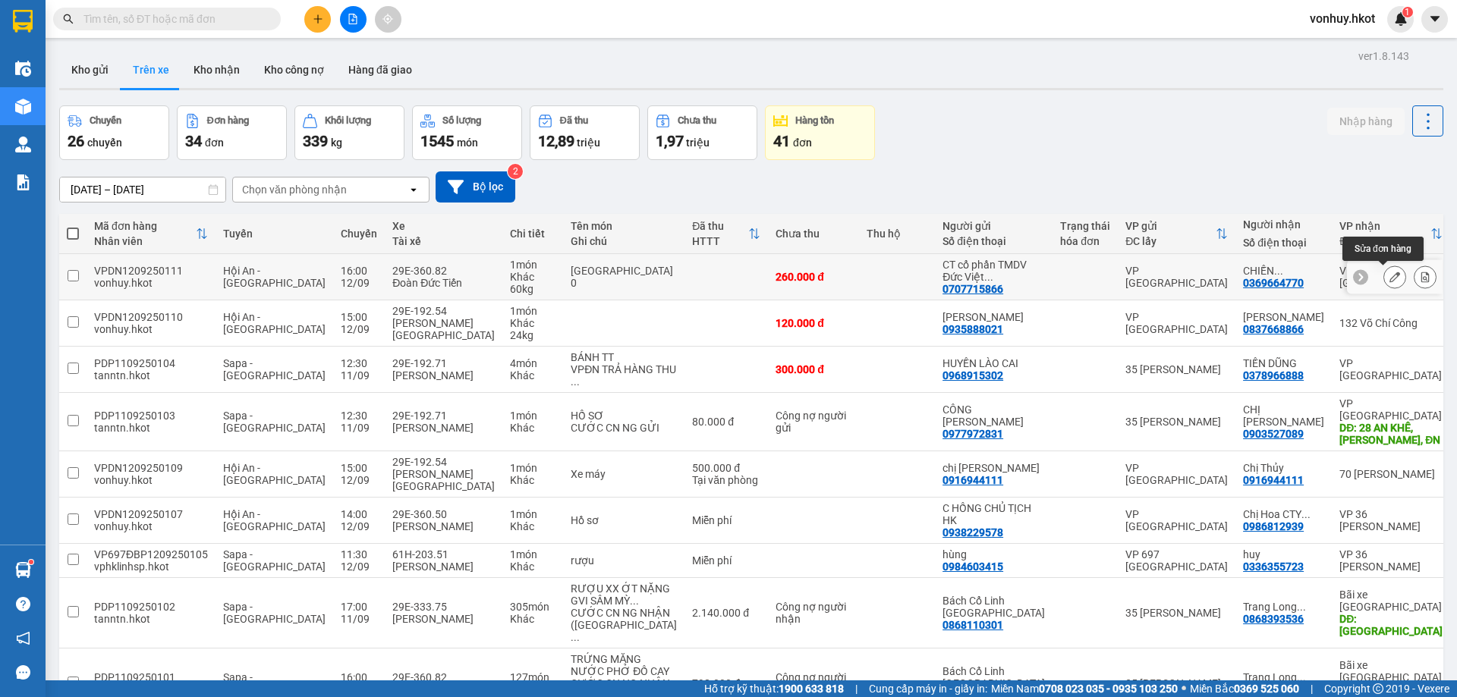
click at [1389, 278] on icon at bounding box center [1394, 277] width 11 height 11
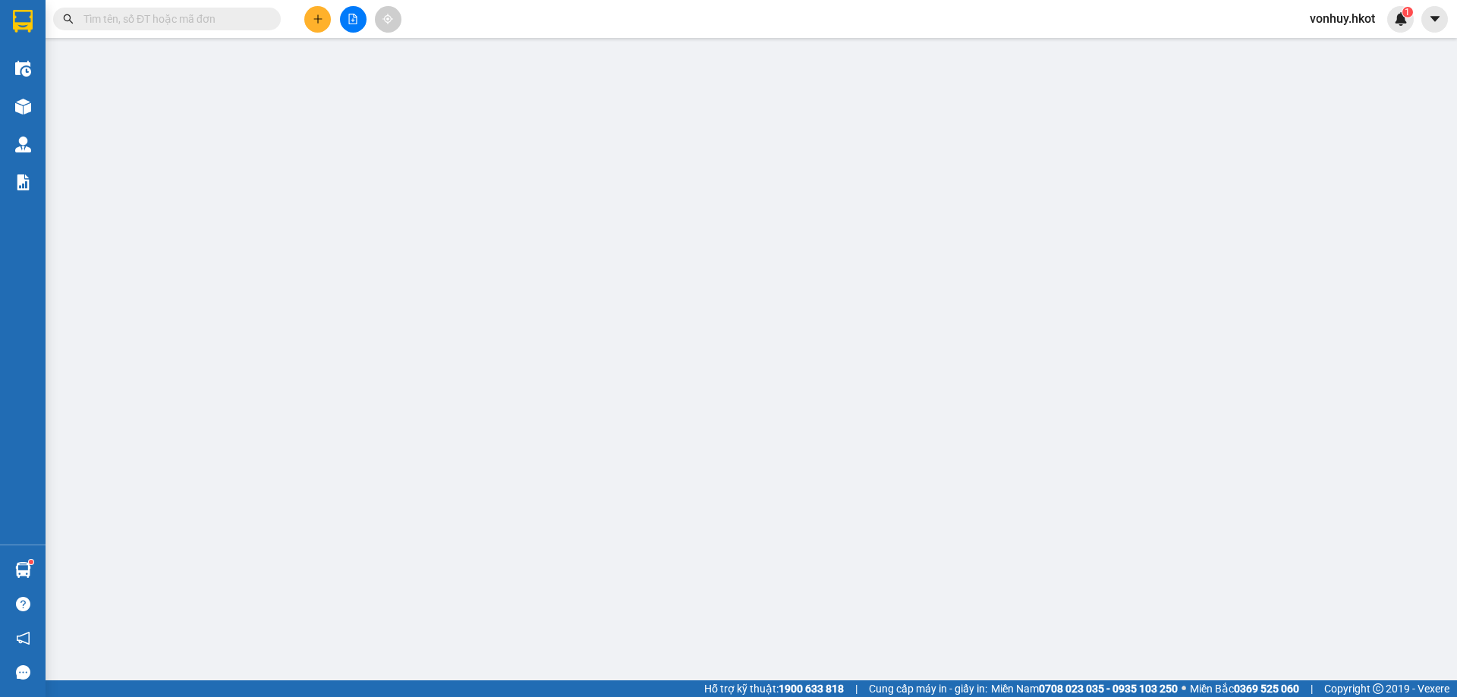
type input "0707715866"
type input "CT cổ phần TMDV Đức Việt [GEOGRAPHIC_DATA]"
type input "0369664770"
type input "CHIẾN DƯƠNG 246 ĐBP SA [GEOGRAPHIC_DATA]"
type input "260.000"
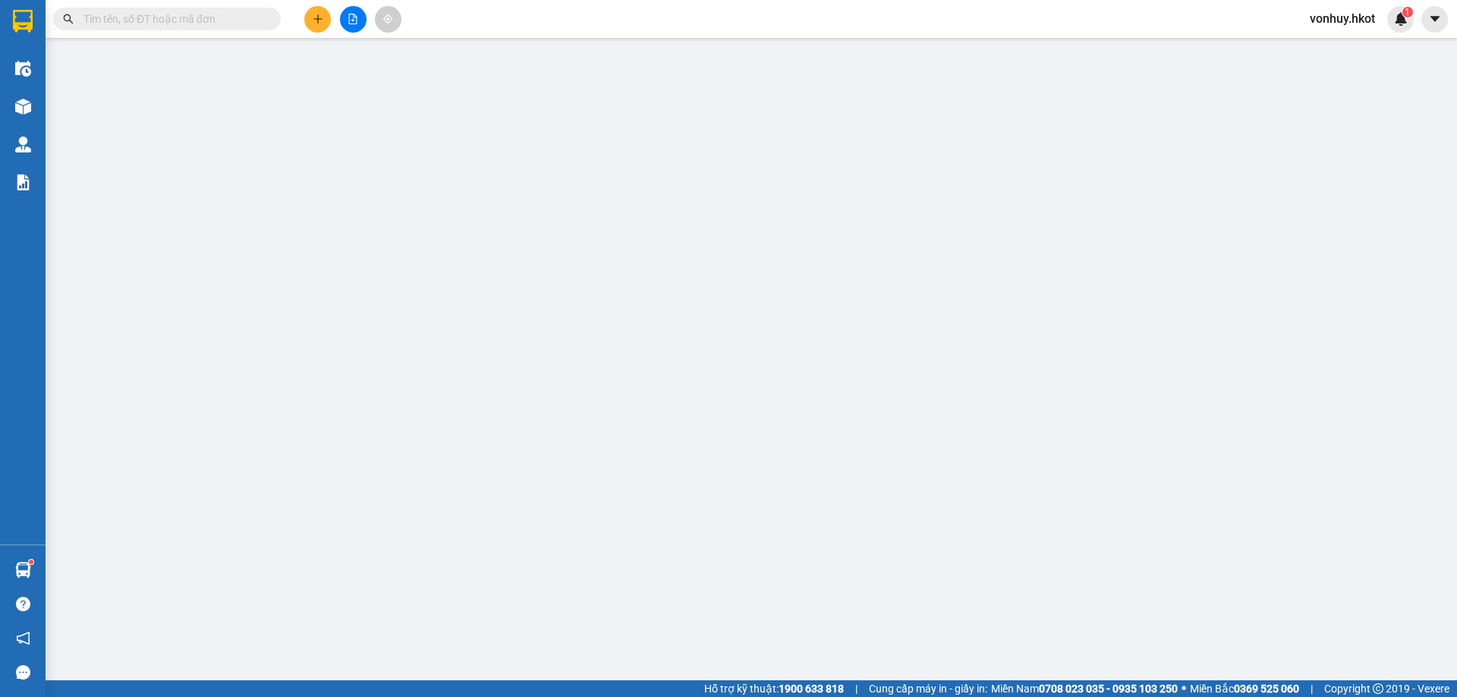
type input "260.000"
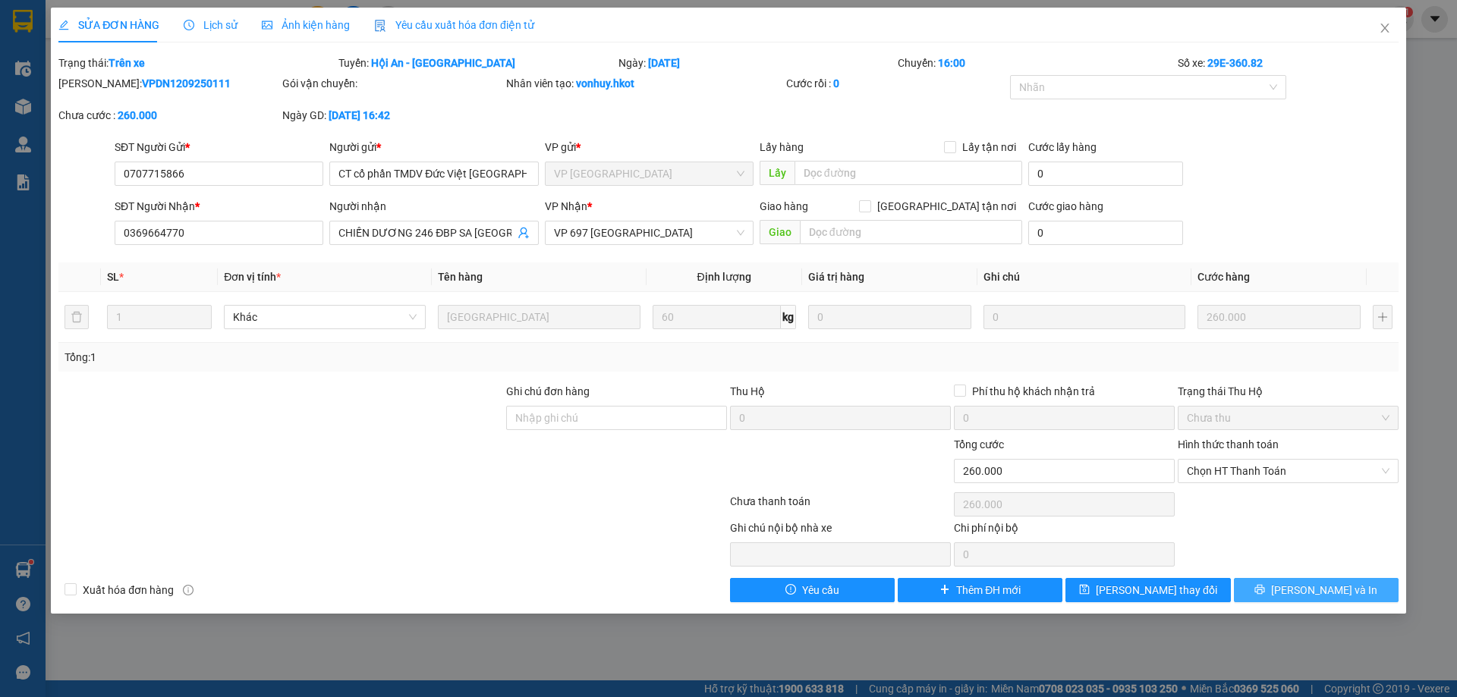
click at [1265, 589] on icon "printer" at bounding box center [1259, 589] width 11 height 11
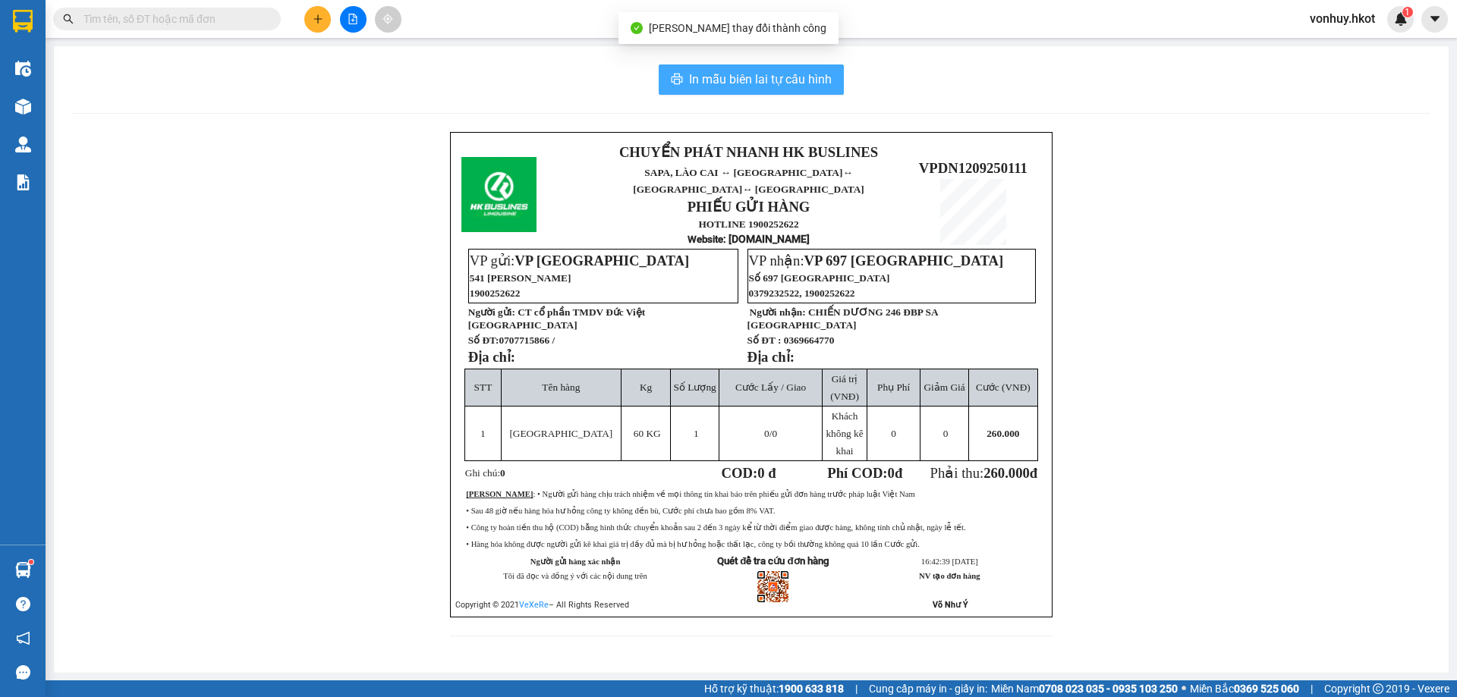
click at [789, 83] on span "In mẫu biên lai tự cấu hình" at bounding box center [760, 79] width 143 height 19
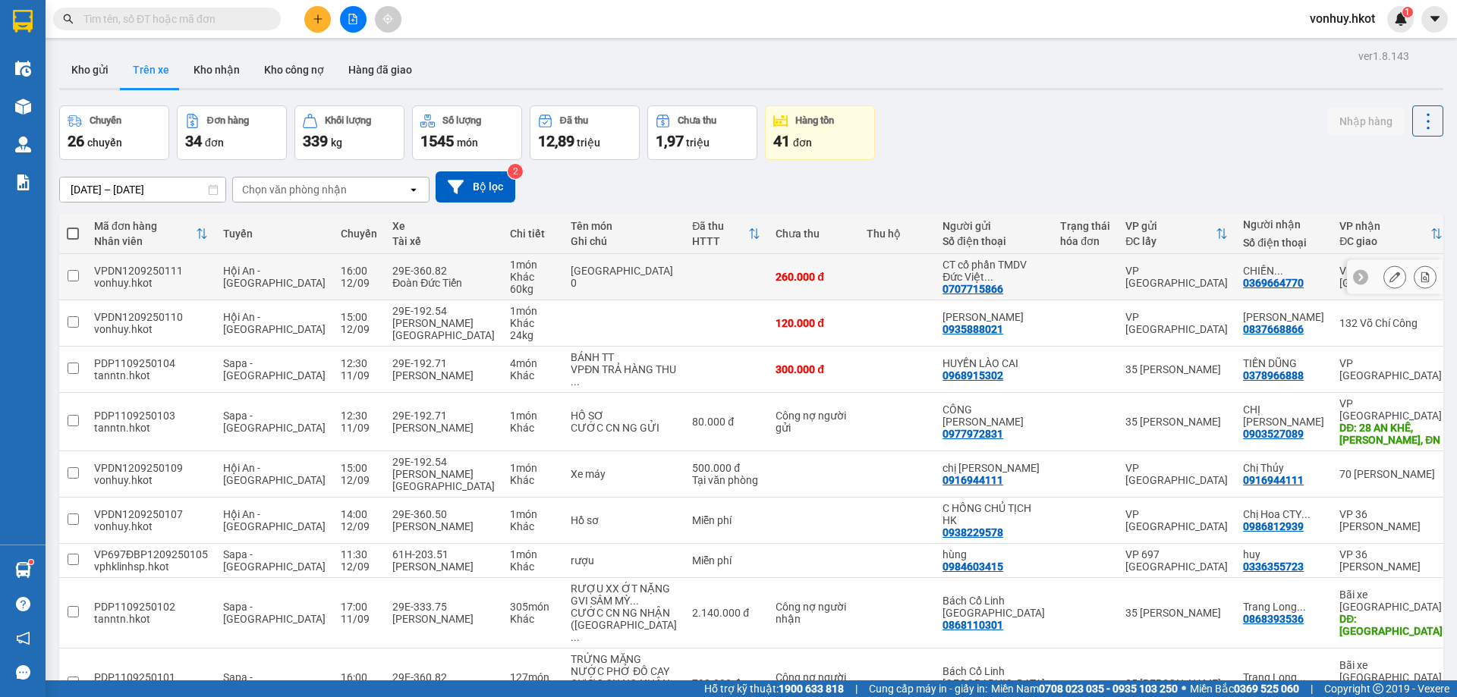
click at [768, 269] on td "260.000 đ" at bounding box center [813, 277] width 91 height 46
checkbox input "true"
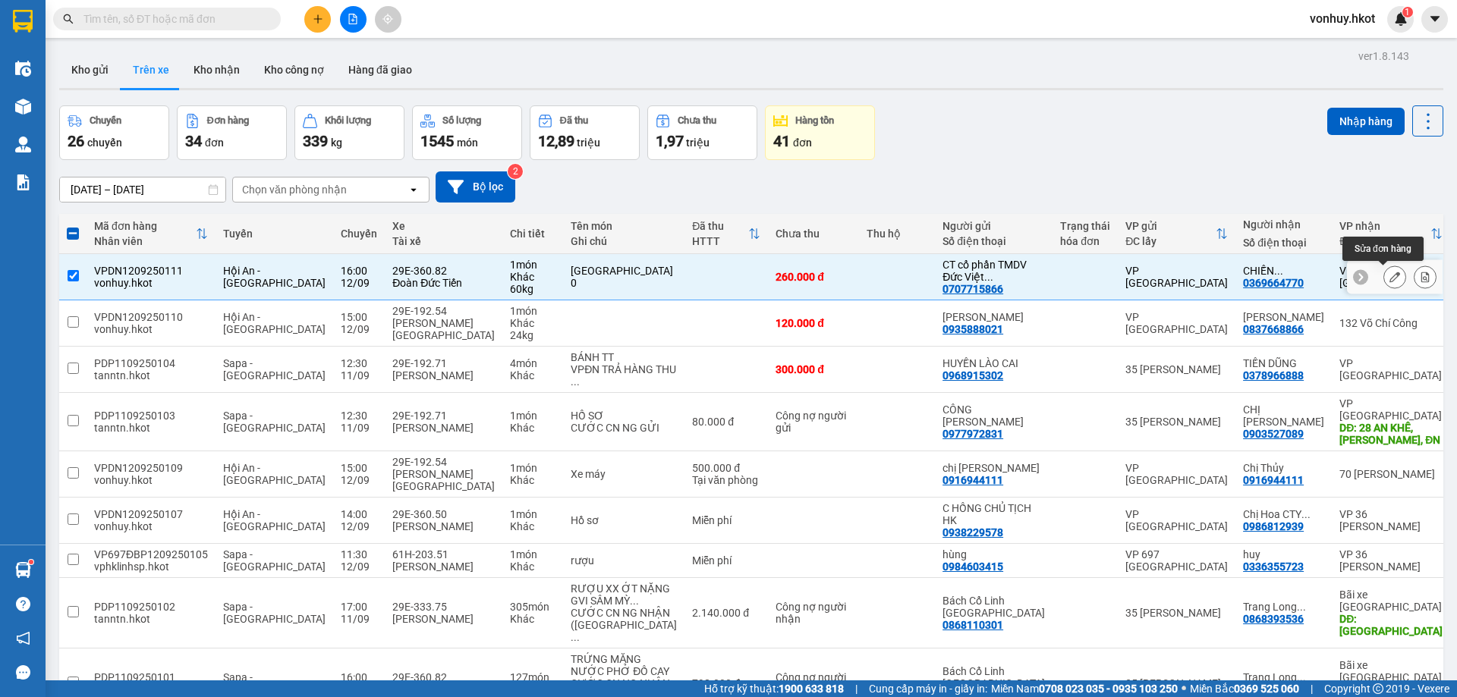
click at [1389, 281] on icon at bounding box center [1394, 277] width 11 height 11
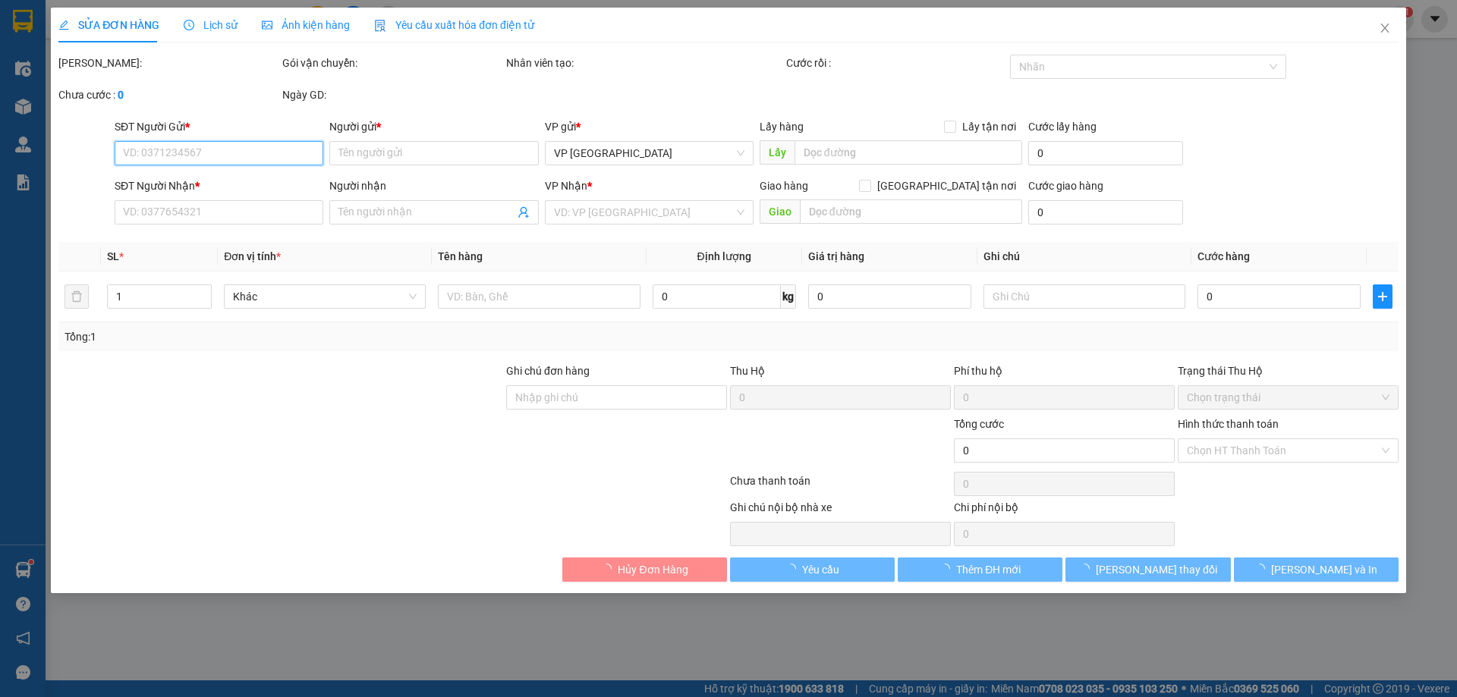
type input "0707715866"
type input "CT cổ phần TMDV Đức Việt [GEOGRAPHIC_DATA]"
type input "0369664770"
type input "CHIẾN DƯƠNG 246 ĐBP SA [GEOGRAPHIC_DATA]"
type input "260.000"
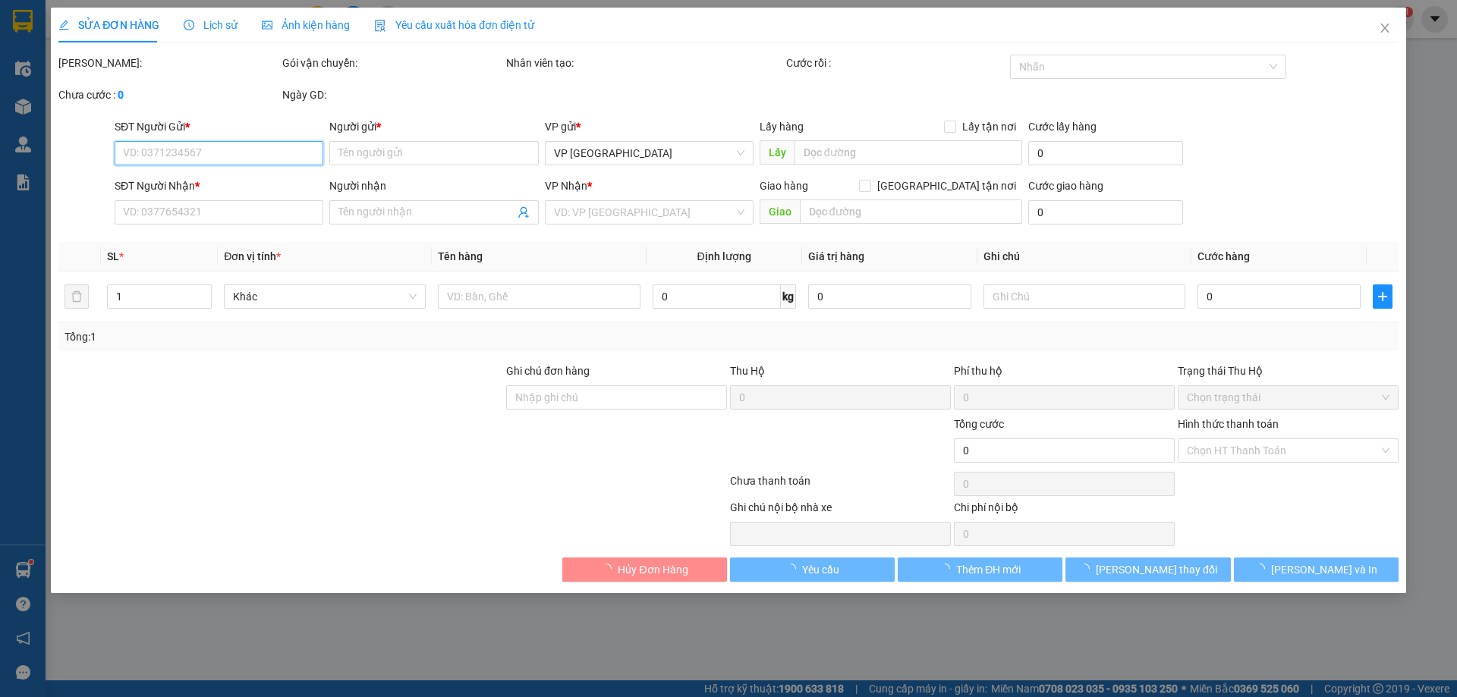
type input "260.000"
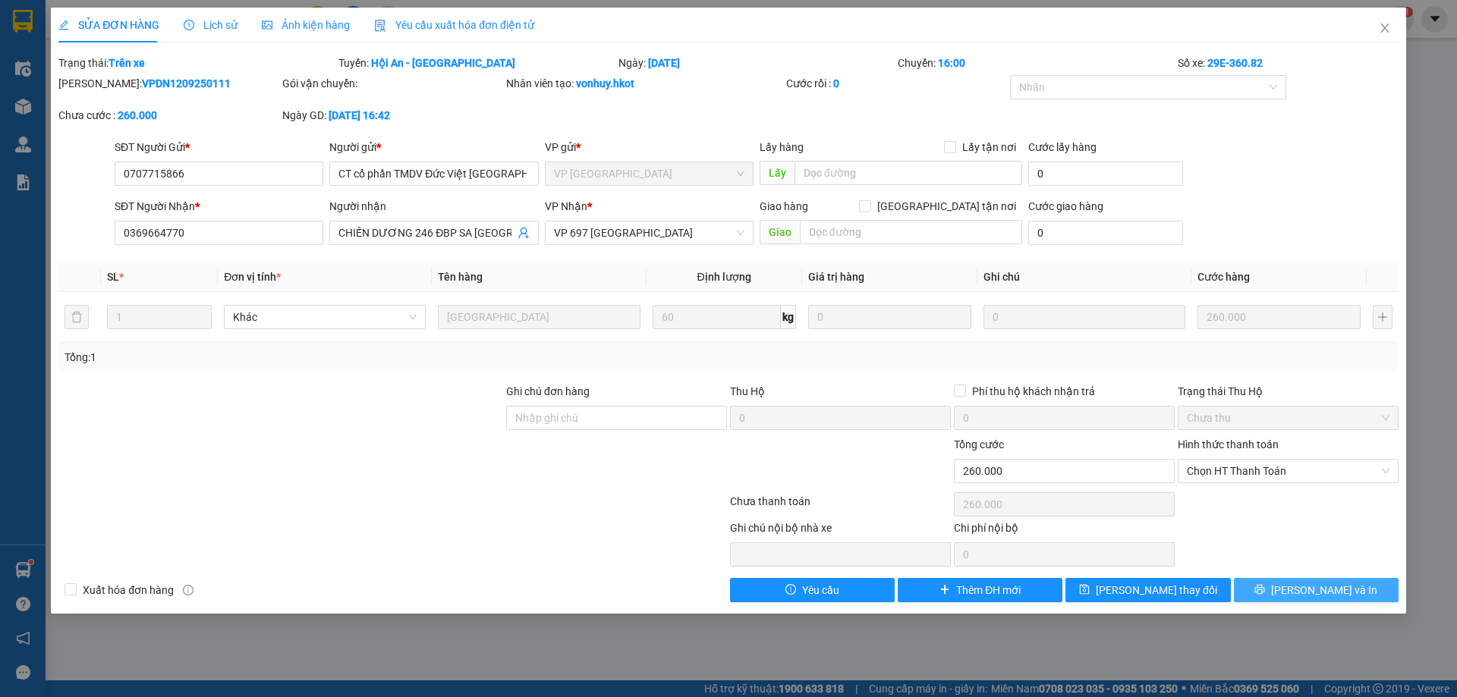
drag, startPoint x: 1309, startPoint y: 591, endPoint x: 1281, endPoint y: 586, distance: 29.3
click at [1309, 591] on span "[PERSON_NAME] và In" at bounding box center [1324, 590] width 106 height 17
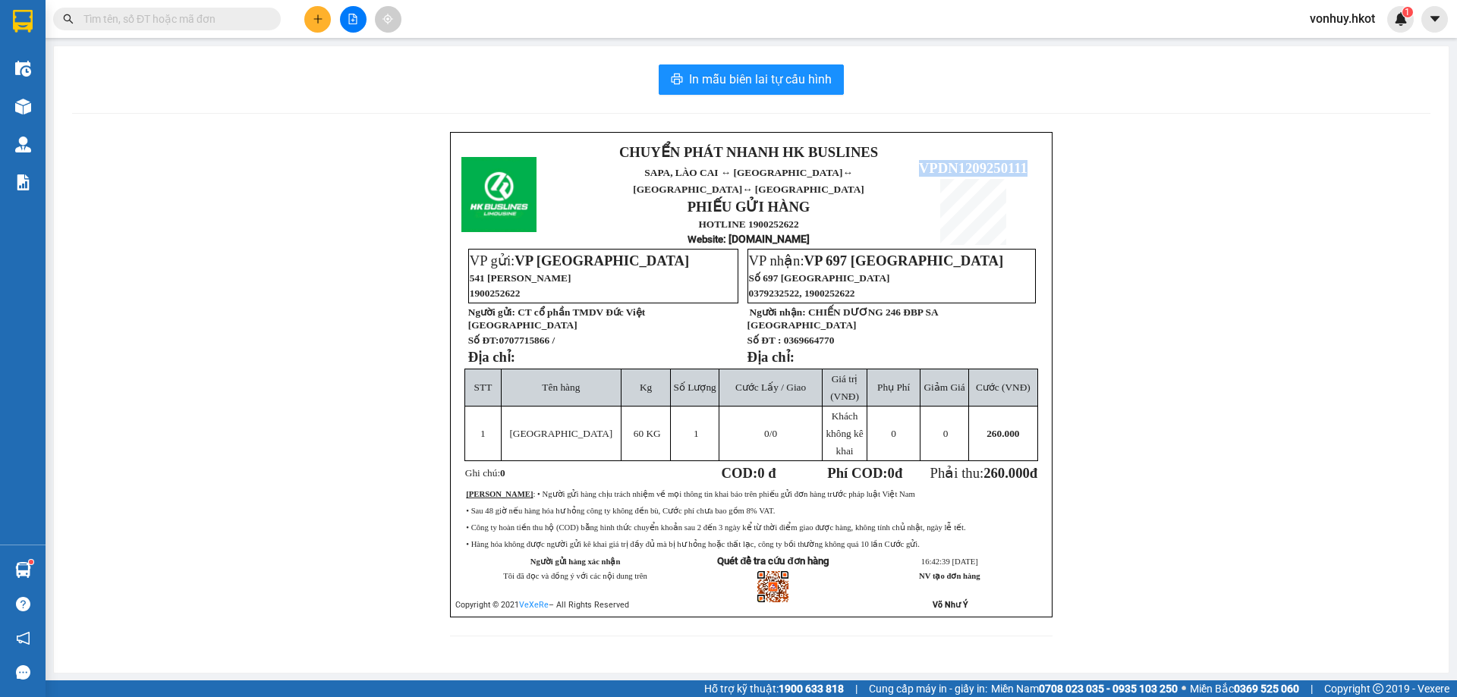
drag, startPoint x: 919, startPoint y: 148, endPoint x: 1028, endPoint y: 153, distance: 109.4
click at [1028, 160] on p "VPDN1209250111" at bounding box center [972, 168] width 135 height 17
copy span "VPDN1209250111"
